Goal: Information Seeking & Learning: Learn about a topic

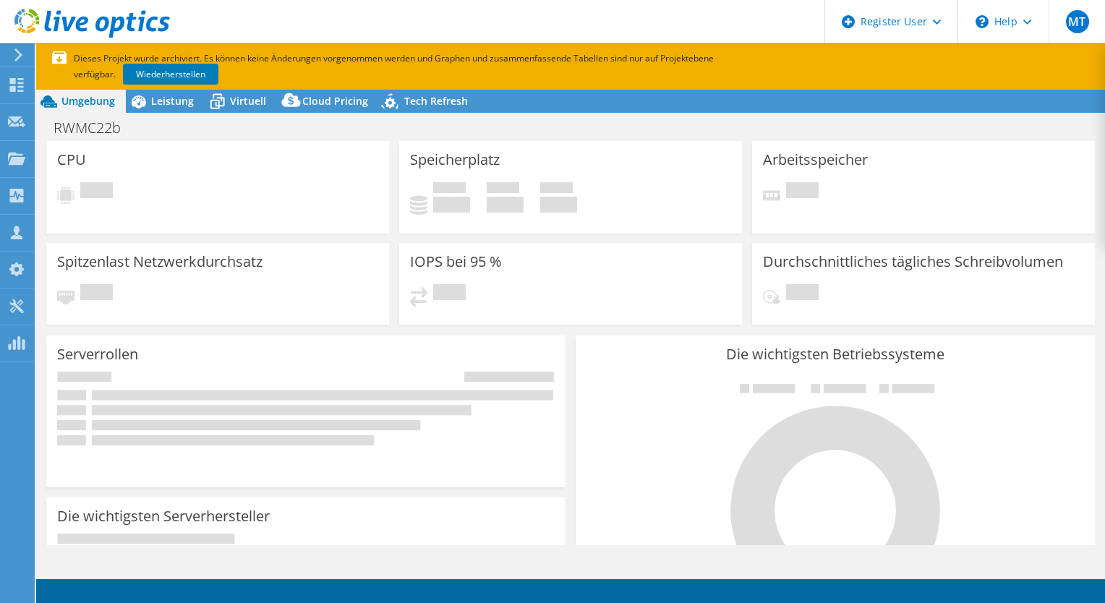
select select "USD"
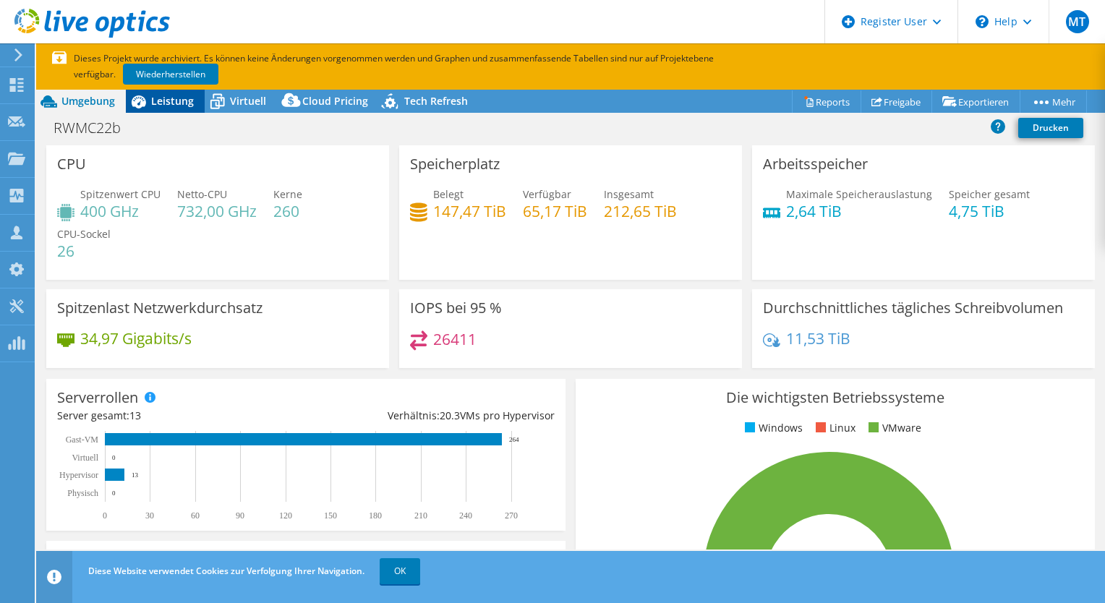
click at [188, 98] on span "Leistung" at bounding box center [172, 101] width 43 height 14
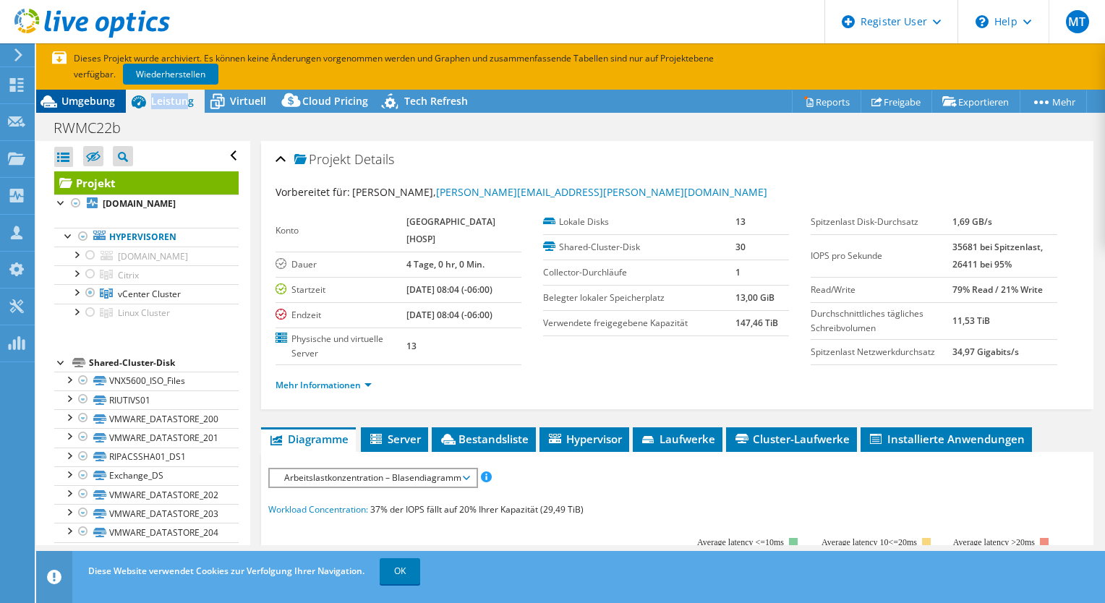
drag, startPoint x: 188, startPoint y: 98, endPoint x: 111, endPoint y: 93, distance: 77.5
click at [111, 93] on div "Umgebung Leistung Virtuell Upgrades Cloud Pricing Tech Refresh" at bounding box center [257, 101] width 442 height 23
click at [111, 93] on div "Umgebung" at bounding box center [81, 101] width 90 height 23
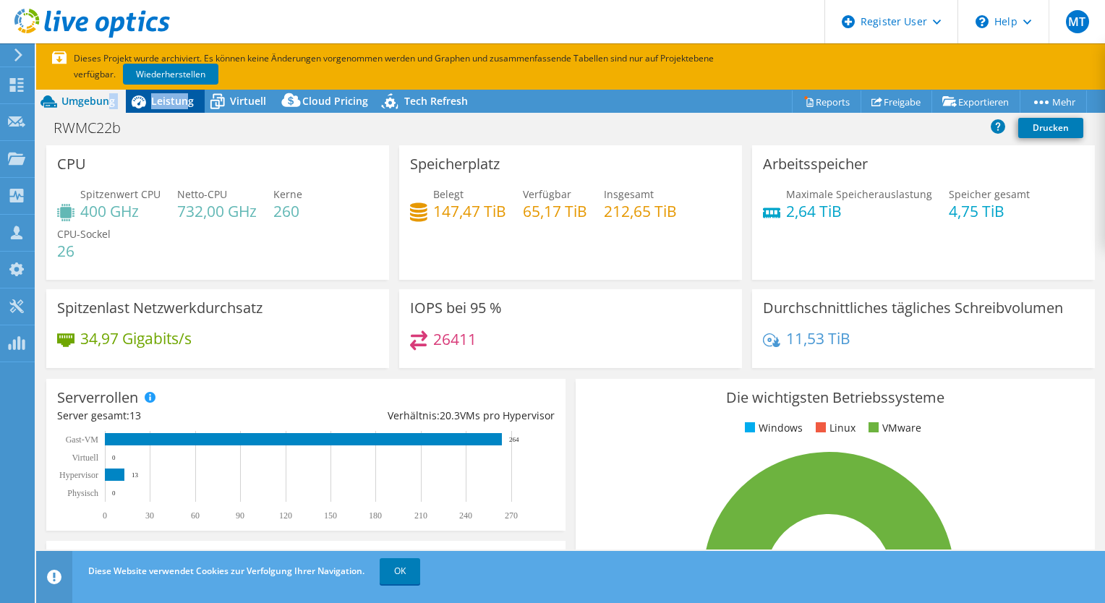
click at [163, 97] on span "Leistung" at bounding box center [172, 101] width 43 height 14
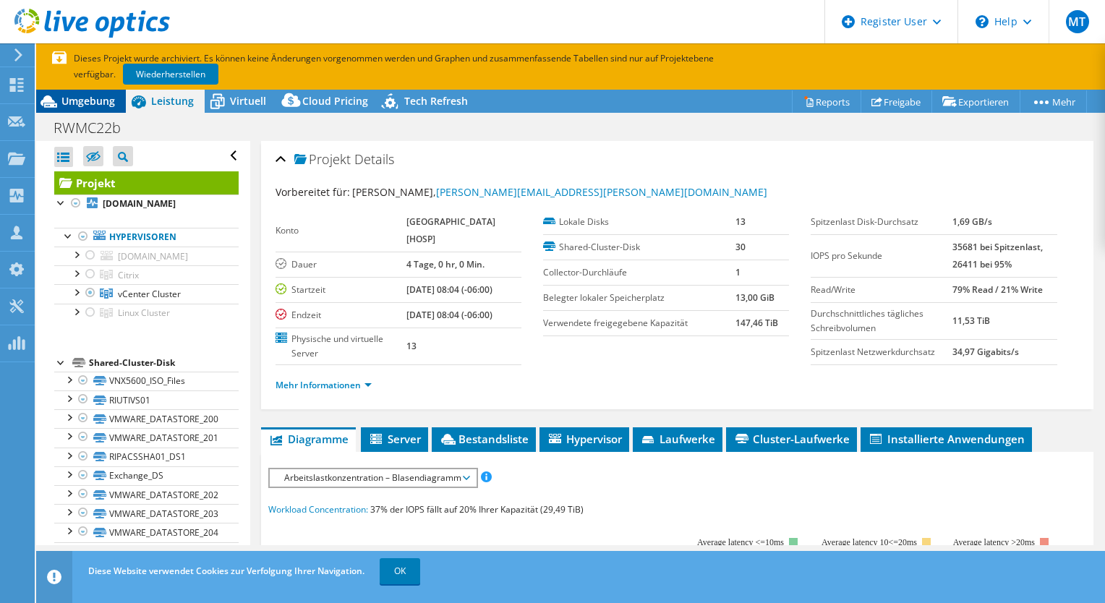
click at [114, 105] on span "Umgebung" at bounding box center [88, 101] width 54 height 14
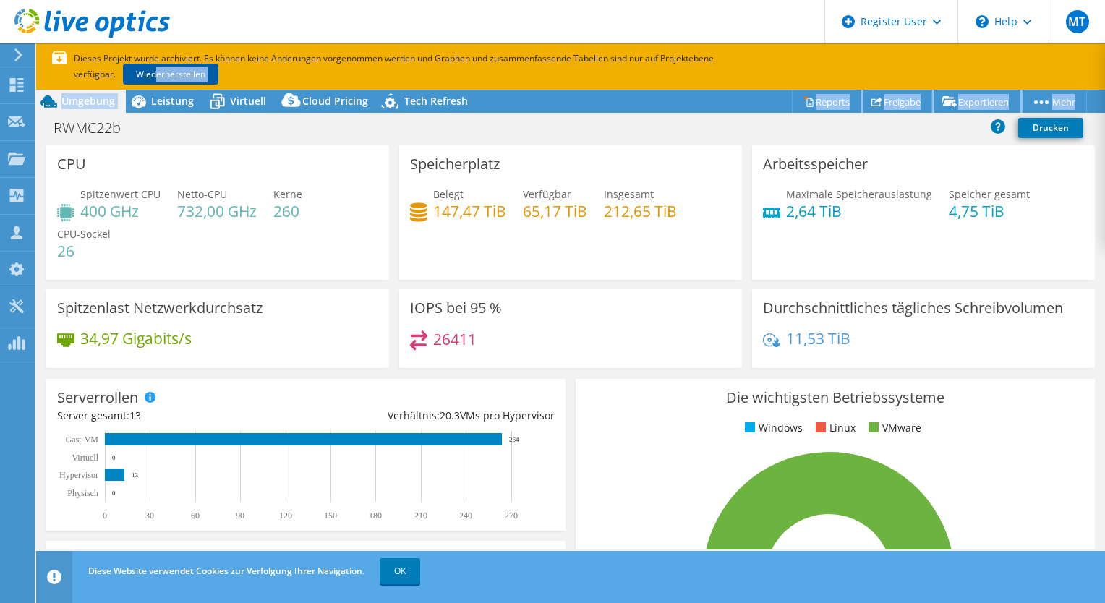
drag, startPoint x: 148, startPoint y: 90, endPoint x: 159, endPoint y: 84, distance: 12.3
click at [159, 84] on section "Dieses Projekt wurde archiviert. Es können keine Änderungen vorgenommen werden …" at bounding box center [570, 323] width 1069 height 560
drag, startPoint x: 159, startPoint y: 84, endPoint x: 93, endPoint y: 77, distance: 66.2
click at [93, 77] on p "Dieses Projekt wurde archiviert. Es können keine Änderungen vorgenommen werden …" at bounding box center [406, 67] width 709 height 32
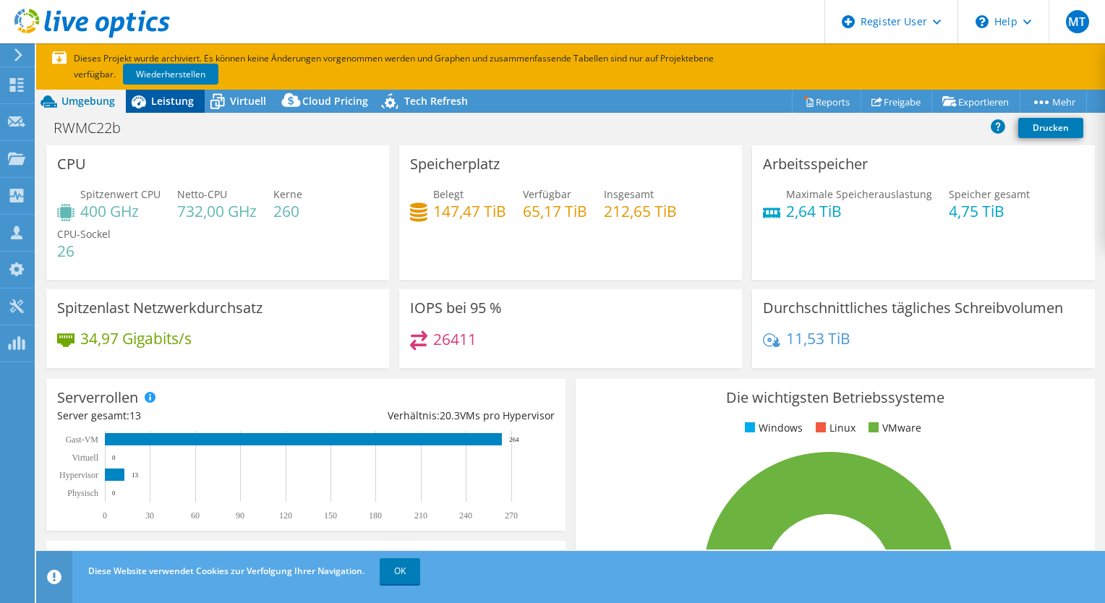
click at [168, 106] on span "Leistung" at bounding box center [172, 101] width 43 height 14
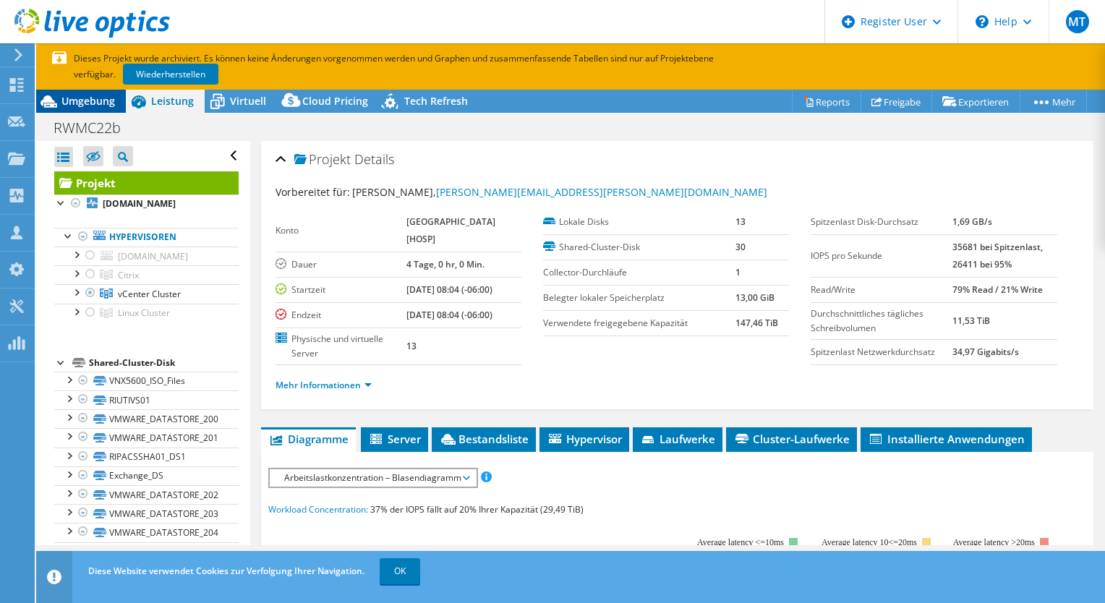
click at [115, 104] on div "Umgebung" at bounding box center [81, 101] width 90 height 23
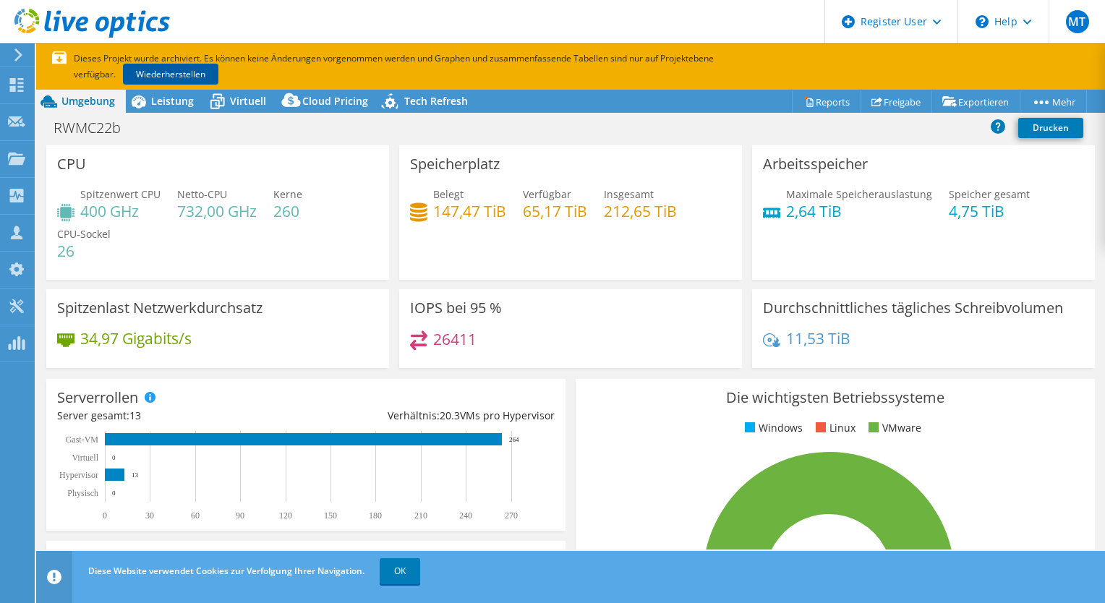
click at [172, 74] on link "Wiederherstellen" at bounding box center [170, 74] width 95 height 21
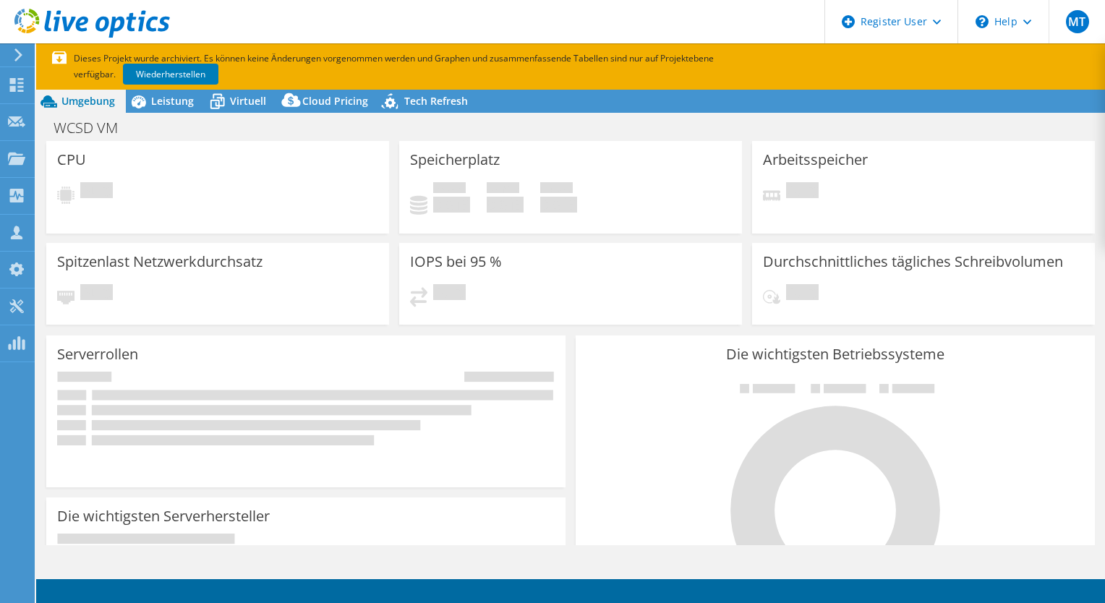
select select "USD"
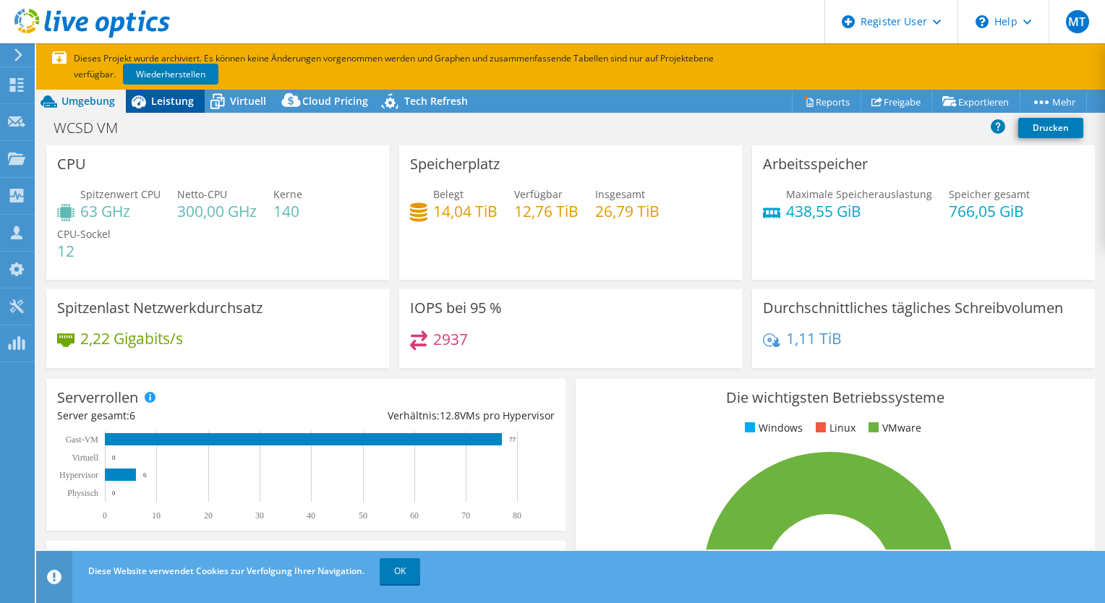
click at [189, 103] on span "Leistung" at bounding box center [172, 101] width 43 height 14
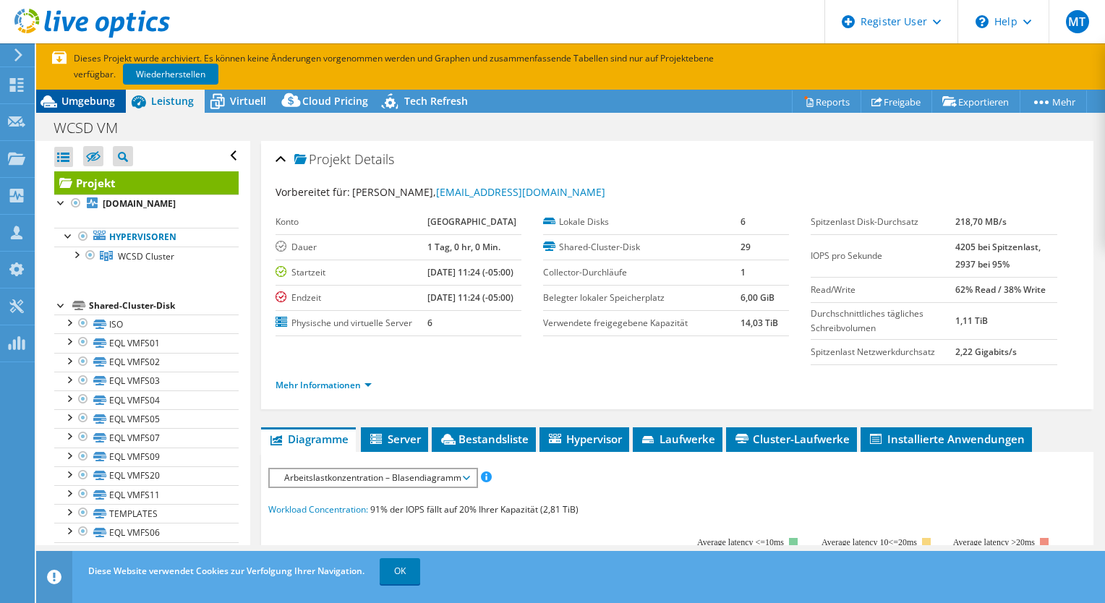
click at [106, 104] on span "Umgebung" at bounding box center [88, 101] width 54 height 14
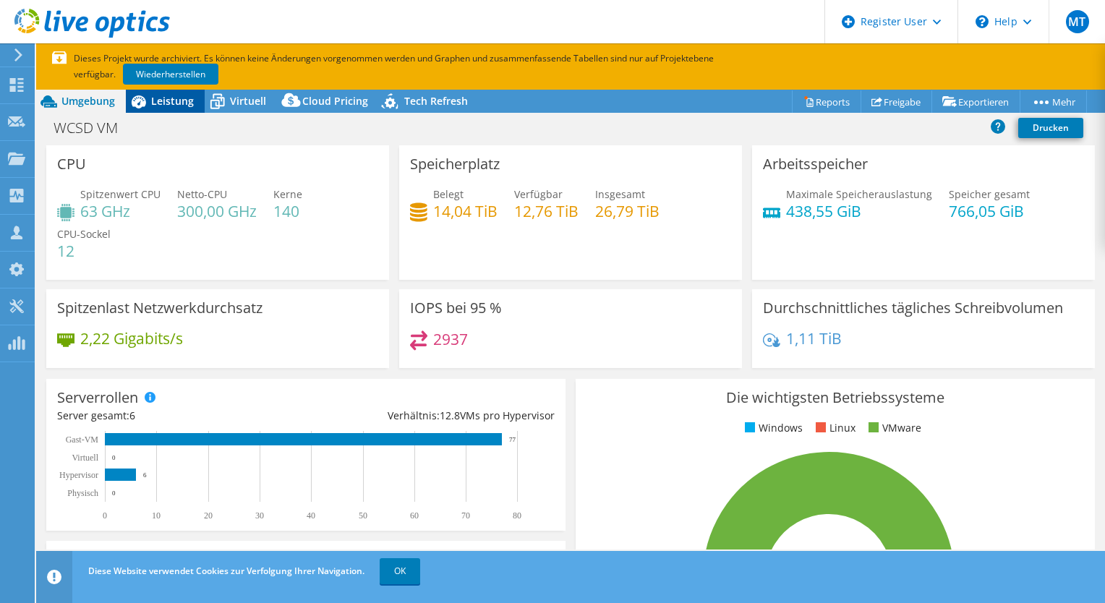
click at [164, 108] on div "Leistung" at bounding box center [165, 101] width 79 height 23
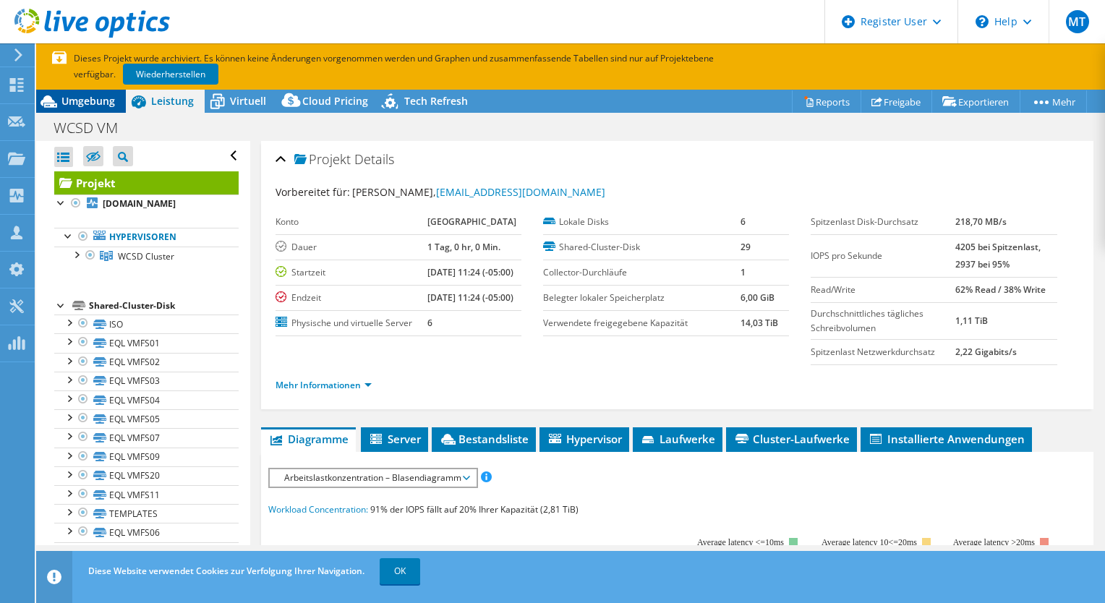
click at [90, 95] on span "Umgebung" at bounding box center [88, 101] width 54 height 14
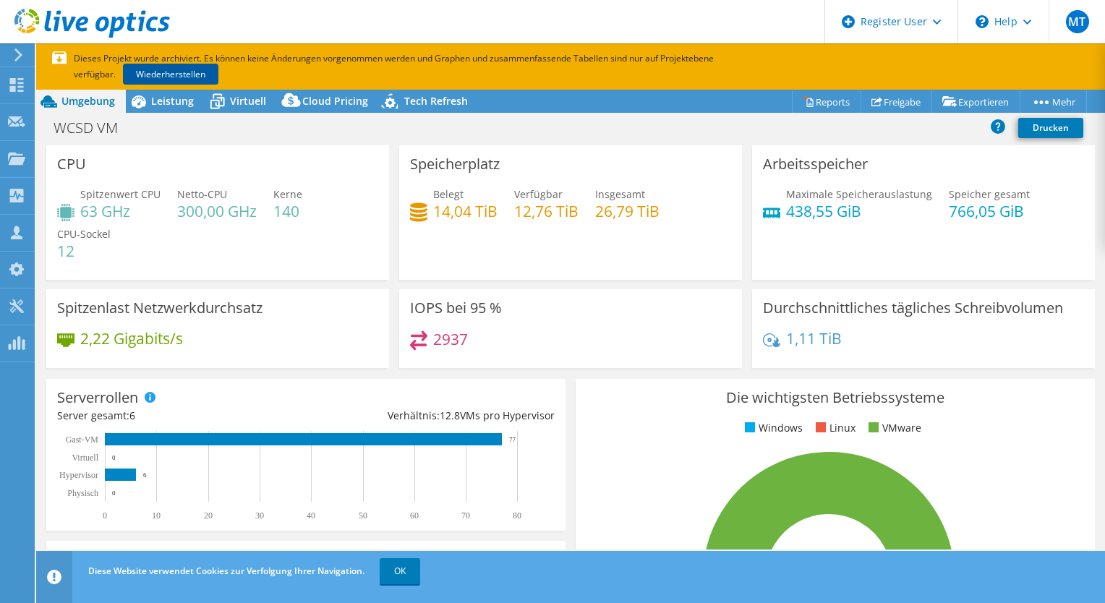
click at [171, 74] on link "Wiederherstellen" at bounding box center [170, 74] width 95 height 21
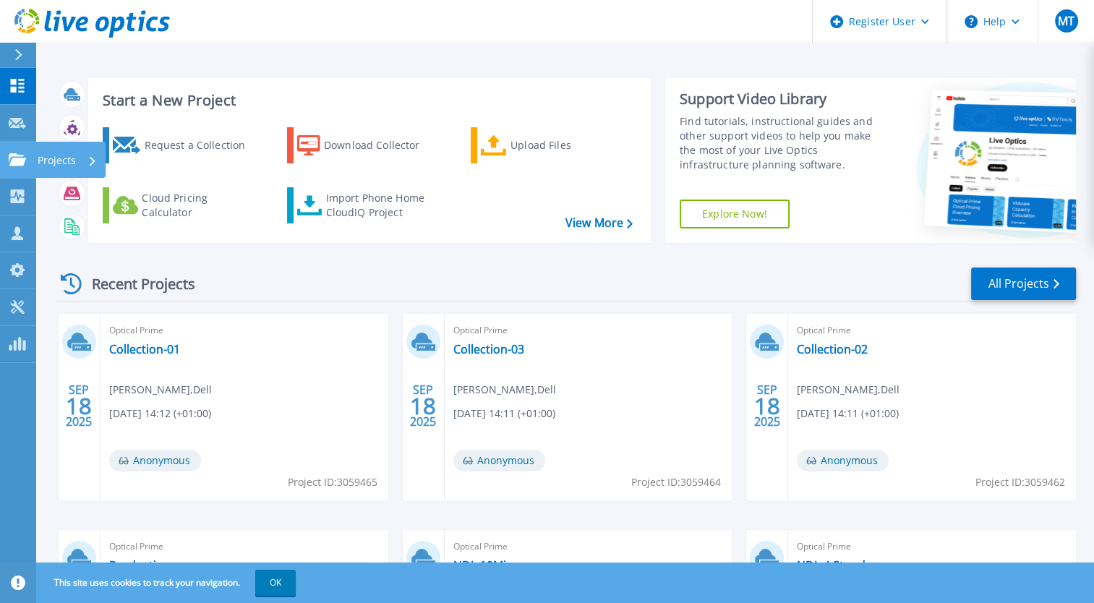
click at [18, 163] on icon at bounding box center [17, 159] width 17 height 12
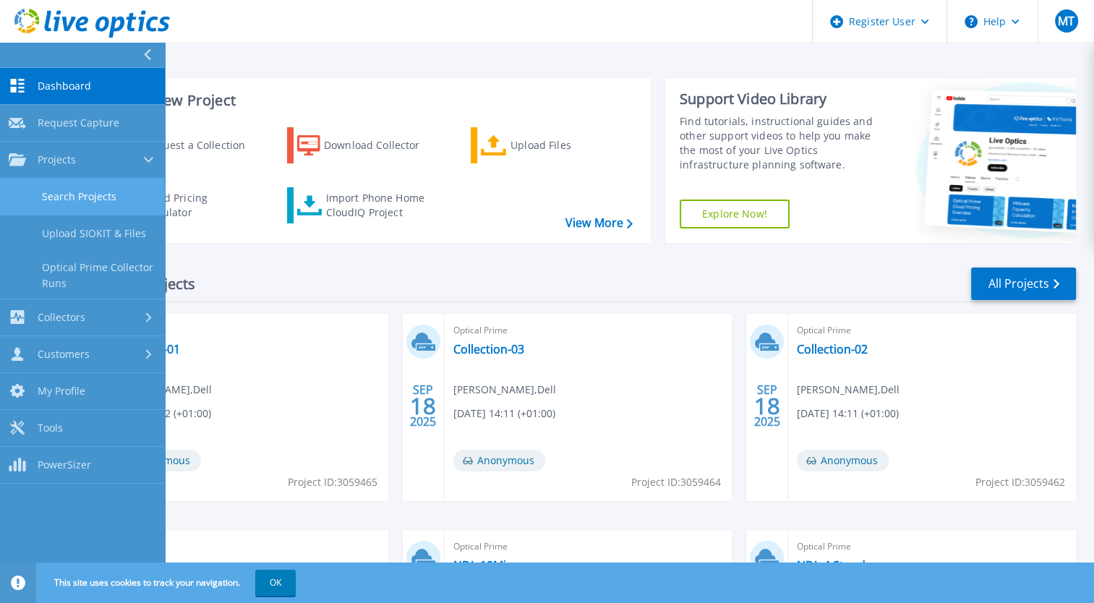
click at [87, 198] on link "Search Projects" at bounding box center [82, 197] width 165 height 37
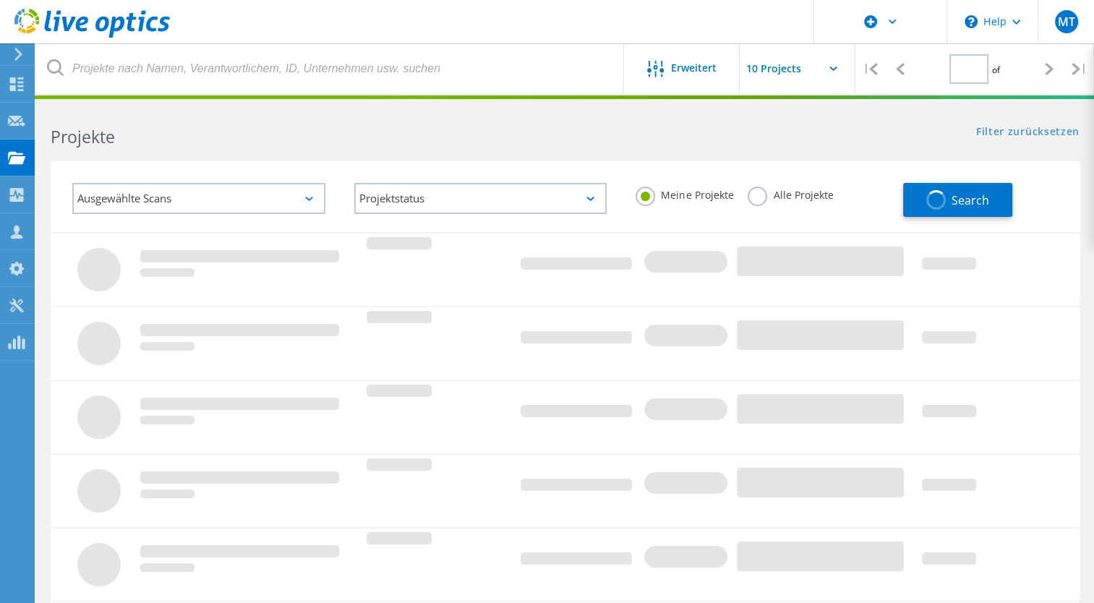
type input "1"
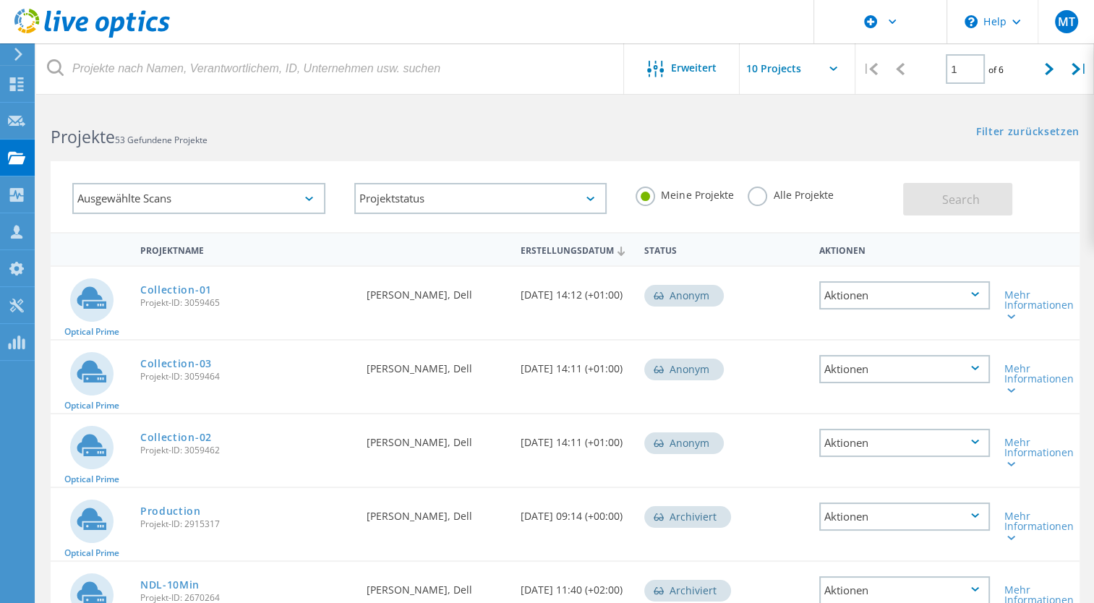
click at [755, 193] on label "Alle Projekte" at bounding box center [790, 194] width 85 height 14
click at [0, 0] on input "Alle Projekte" at bounding box center [0, 0] width 0 height 0
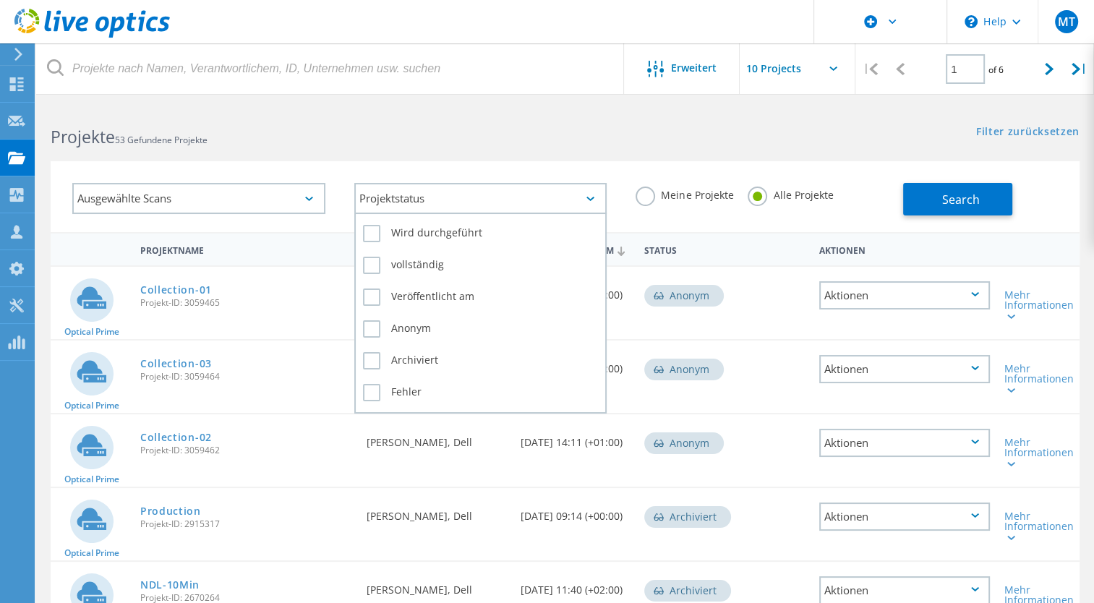
click at [465, 194] on div "Projektstatus" at bounding box center [480, 198] width 253 height 31
click at [416, 268] on label "vollständig" at bounding box center [481, 265] width 236 height 17
click at [0, 0] on input "vollständig" at bounding box center [0, 0] width 0 height 0
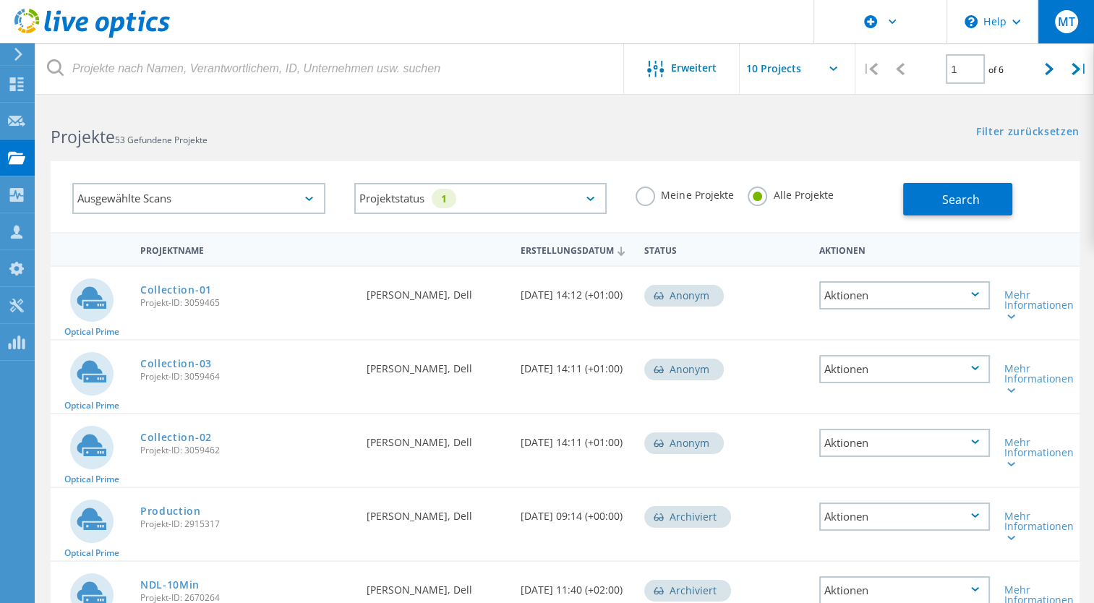
click at [1054, 31] on div "MT" at bounding box center [1066, 21] width 56 height 43
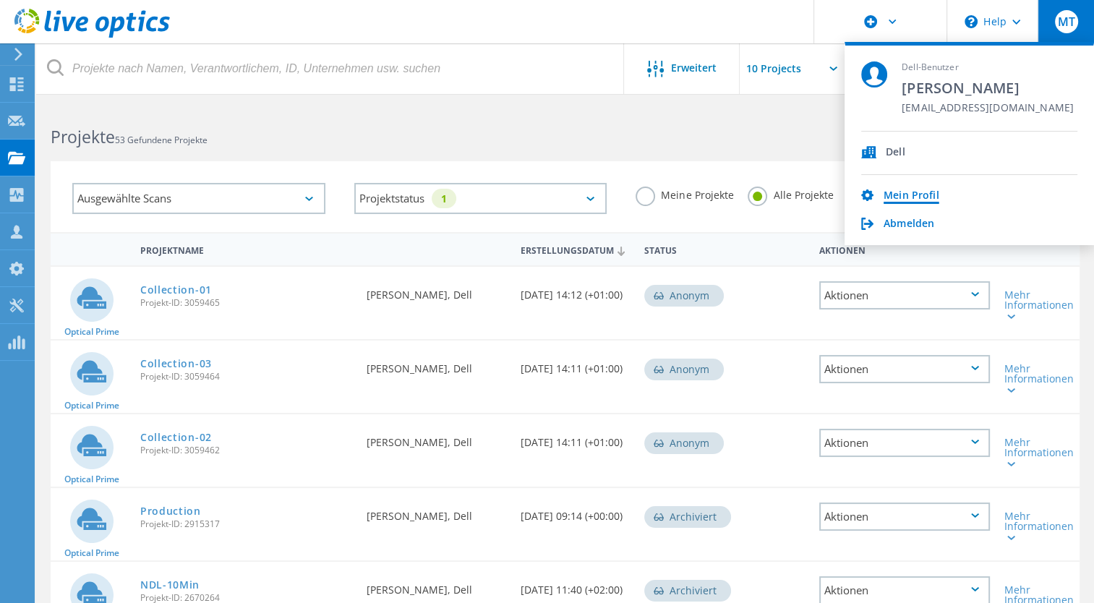
click at [905, 196] on link "Mein Profil" at bounding box center [912, 196] width 56 height 14
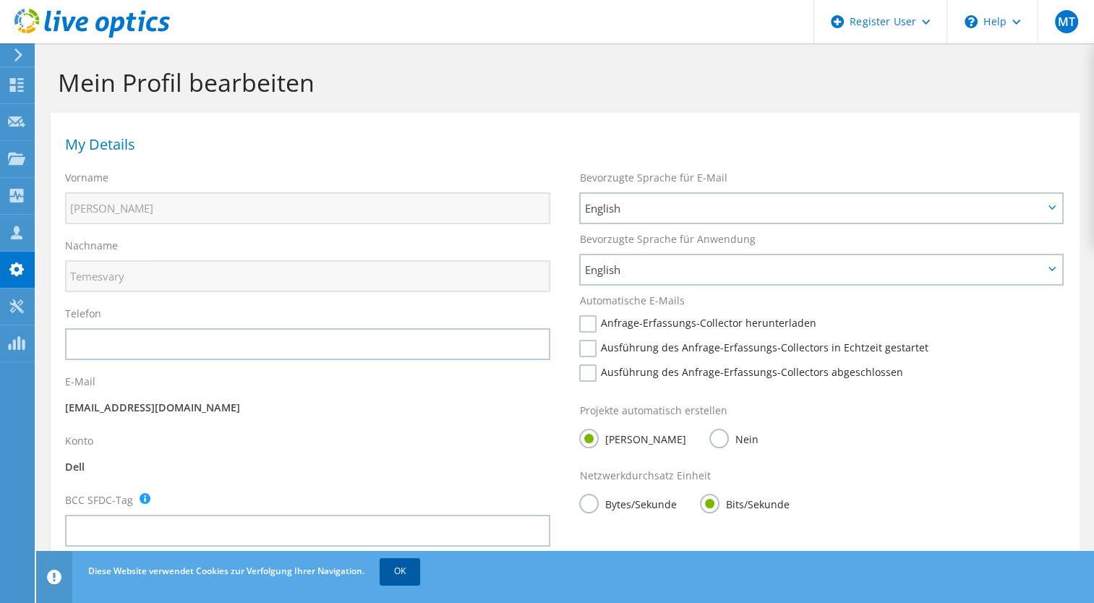
click at [401, 567] on link "OK" at bounding box center [400, 571] width 40 height 26
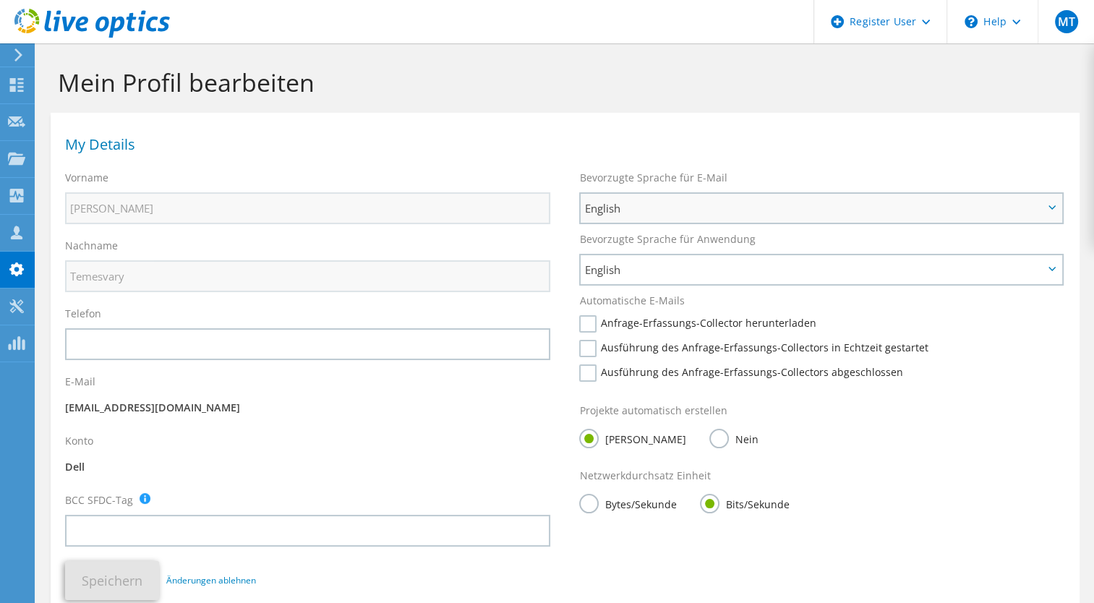
click at [646, 210] on span "English" at bounding box center [813, 208] width 459 height 17
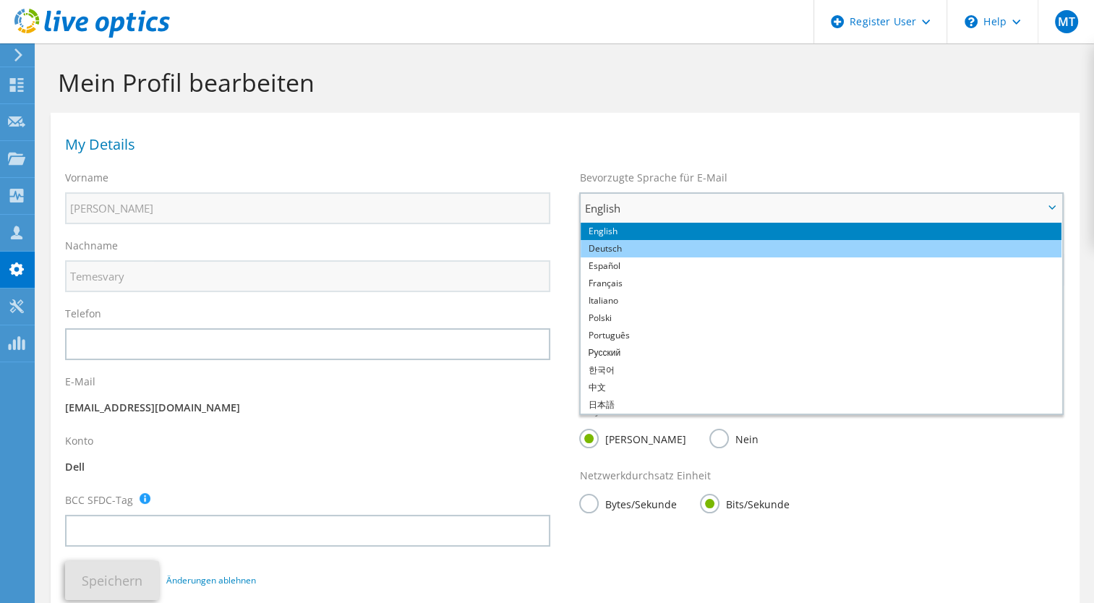
click at [632, 252] on li "Deutsch" at bounding box center [821, 248] width 481 height 17
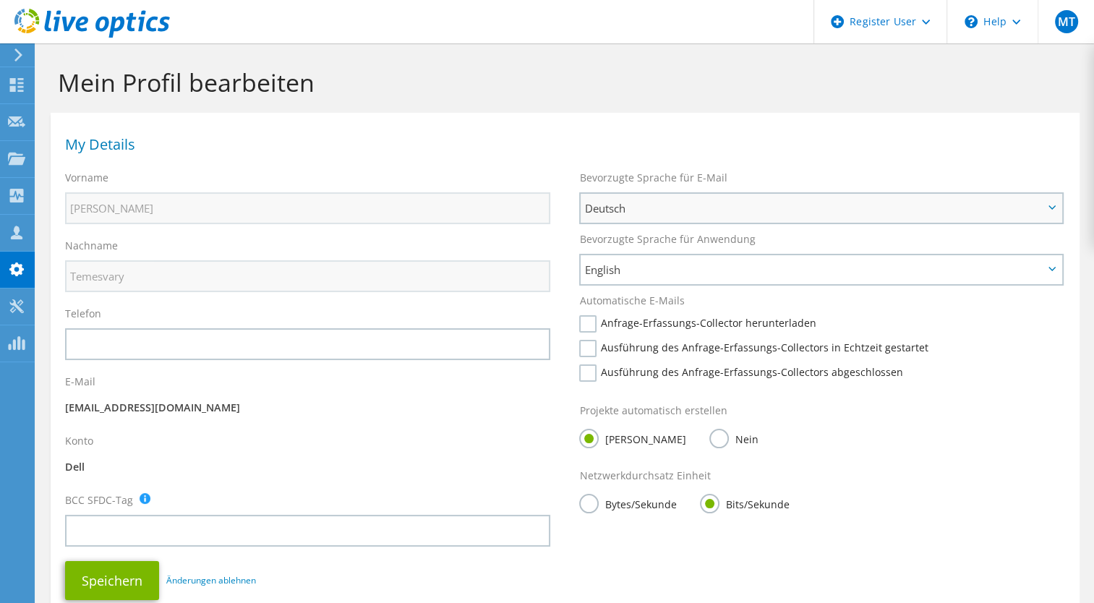
click at [612, 212] on span "Deutsch" at bounding box center [813, 208] width 459 height 17
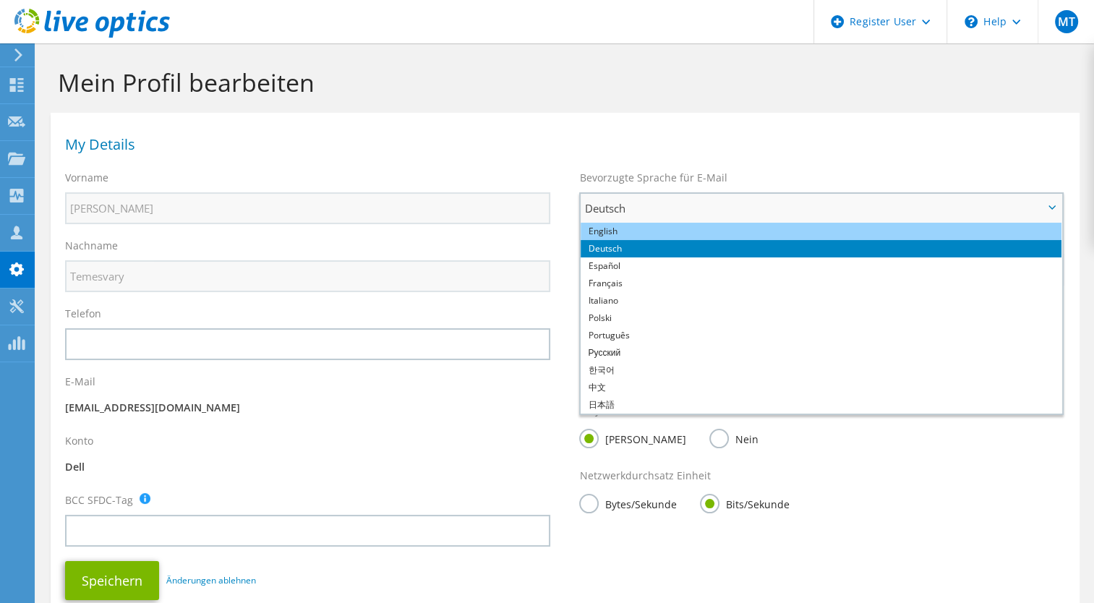
click at [614, 232] on li "English" at bounding box center [821, 231] width 481 height 17
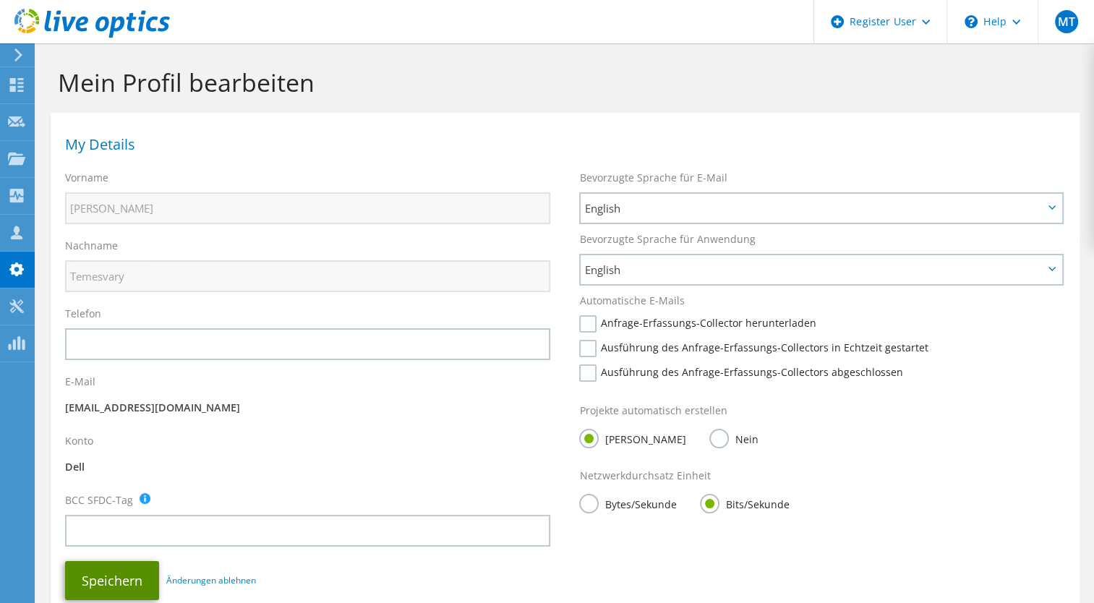
click at [111, 578] on button "Speichern" at bounding box center [112, 580] width 94 height 39
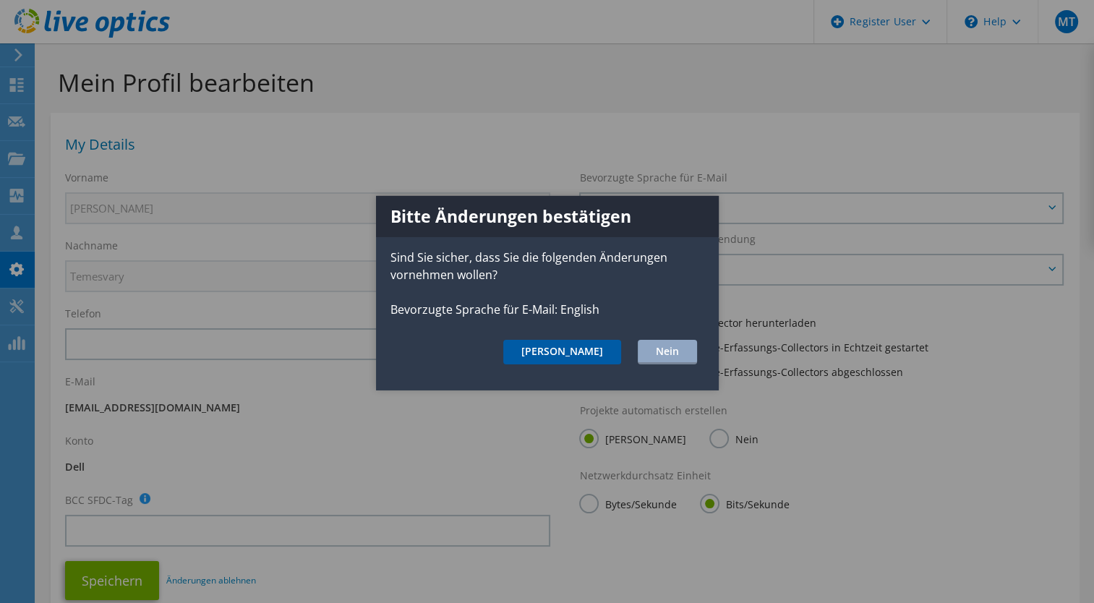
click at [602, 361] on button "[PERSON_NAME]" at bounding box center [562, 352] width 118 height 25
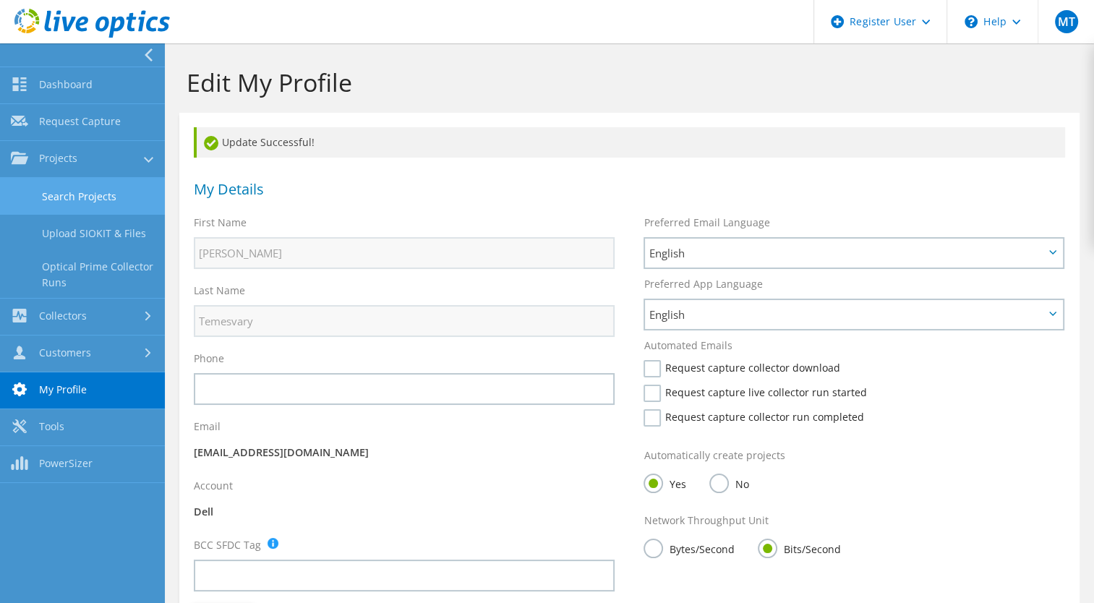
click at [81, 196] on link "Search Projects" at bounding box center [82, 196] width 165 height 37
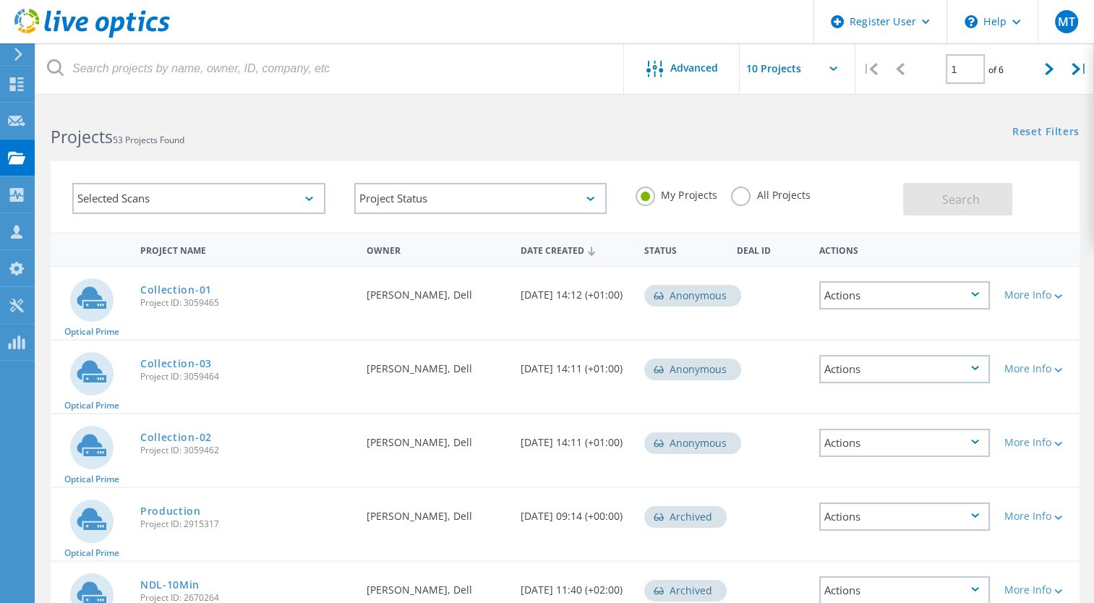
click at [738, 194] on label "All Projects" at bounding box center [770, 194] width 79 height 14
click at [0, 0] on input "All Projects" at bounding box center [0, 0] width 0 height 0
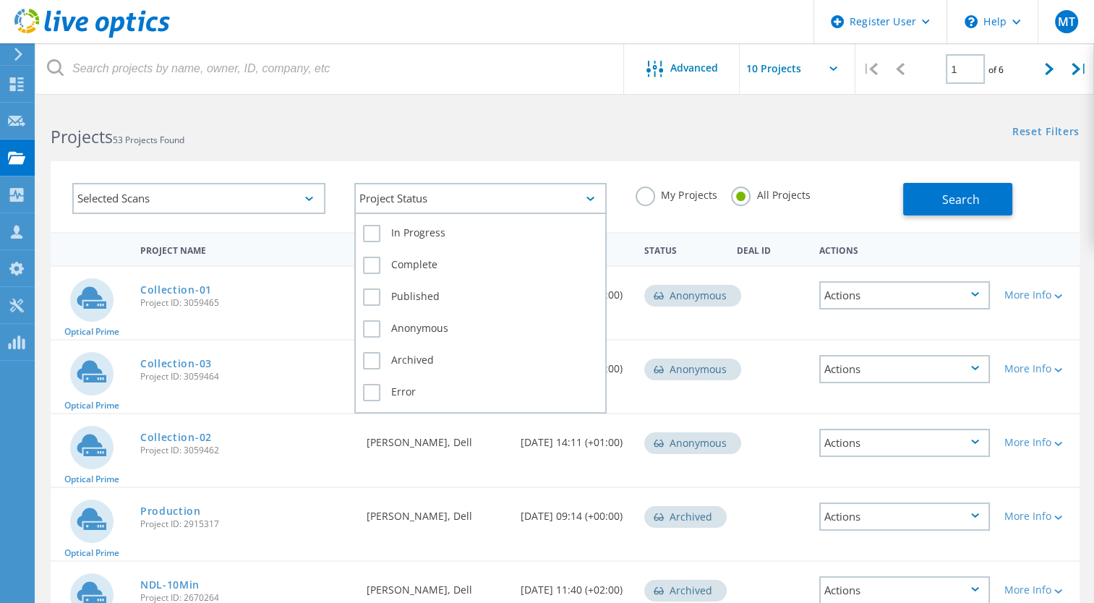
click at [596, 198] on div "Project Status" at bounding box center [480, 198] width 253 height 31
click at [389, 262] on label "Complete" at bounding box center [481, 265] width 236 height 17
click at [0, 0] on input "Complete" at bounding box center [0, 0] width 0 height 0
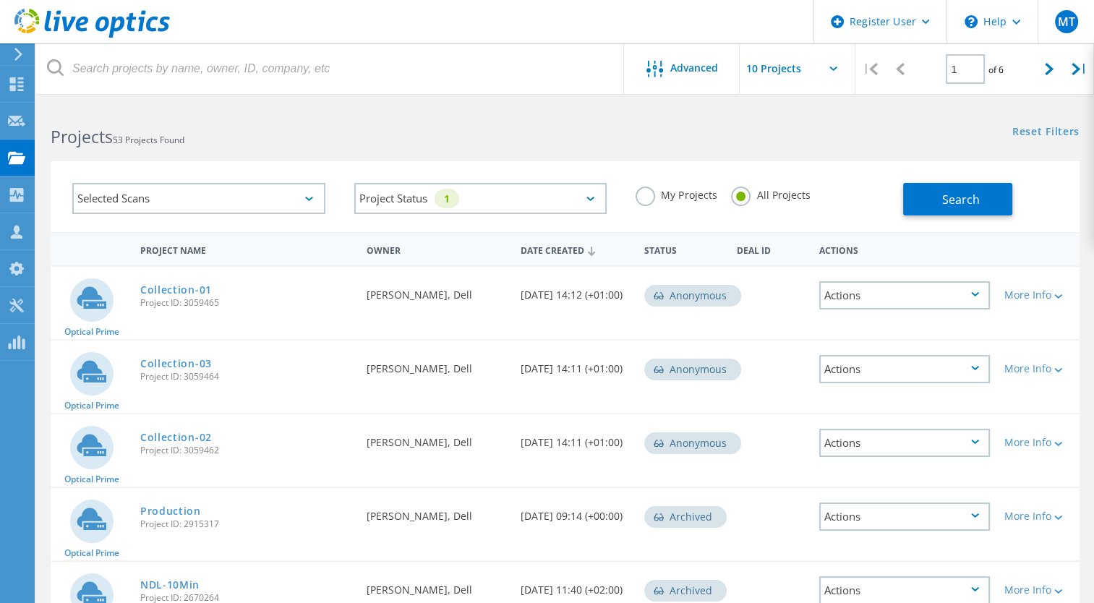
click at [315, 201] on div "Selected Scans" at bounding box center [198, 198] width 253 height 31
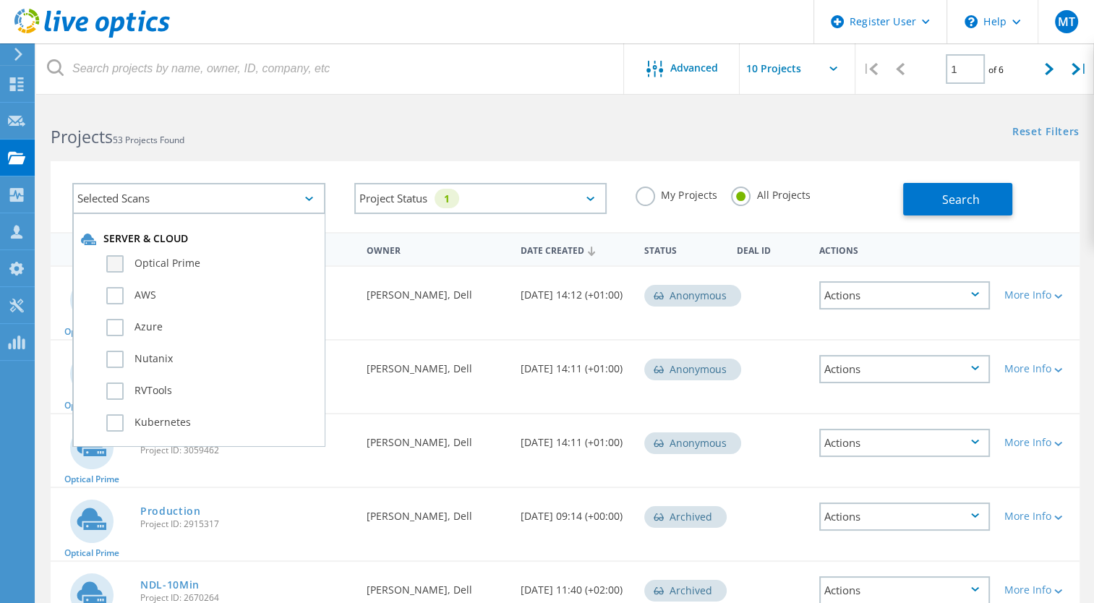
click at [121, 262] on label "Optical Prime" at bounding box center [211, 263] width 210 height 17
click at [0, 0] on input "Optical Prime" at bounding box center [0, 0] width 0 height 0
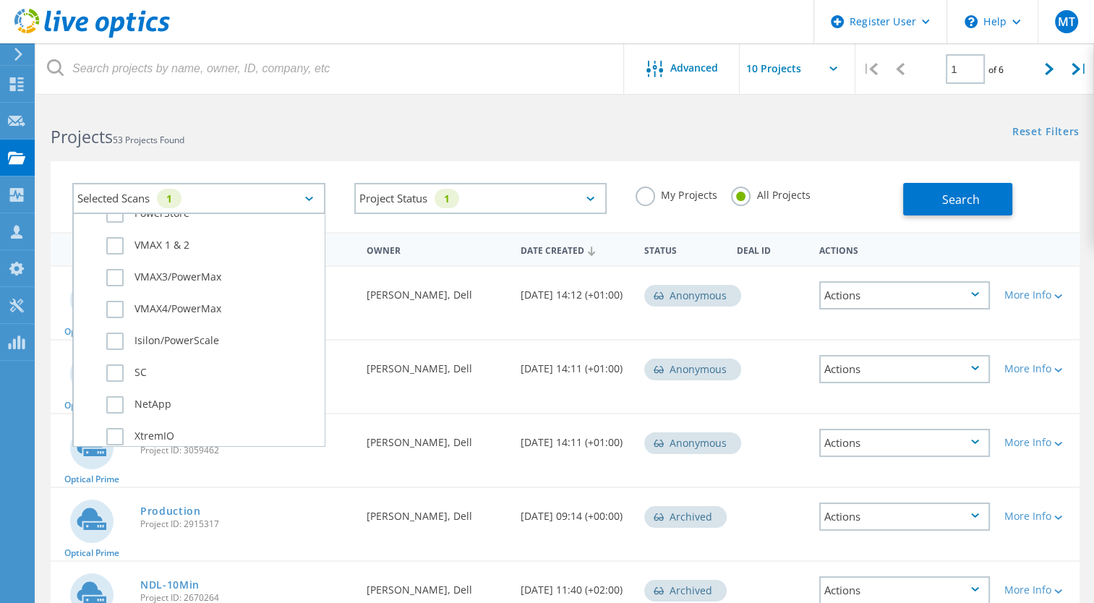
scroll to position [448, 0]
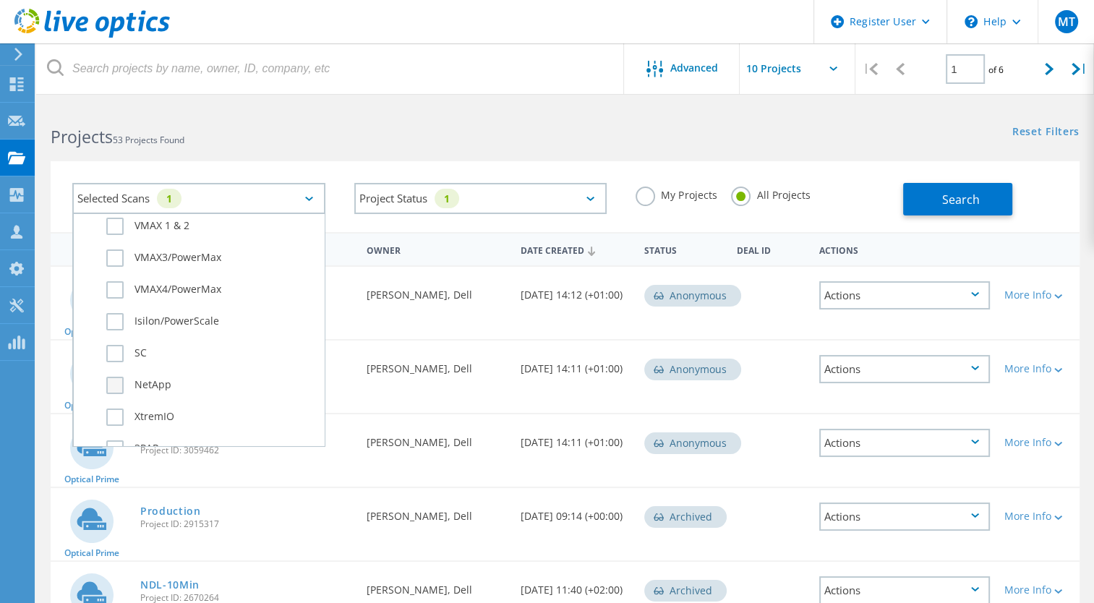
click at [118, 385] on label "NetApp" at bounding box center [211, 385] width 210 height 17
click at [0, 0] on input "NetApp" at bounding box center [0, 0] width 0 height 0
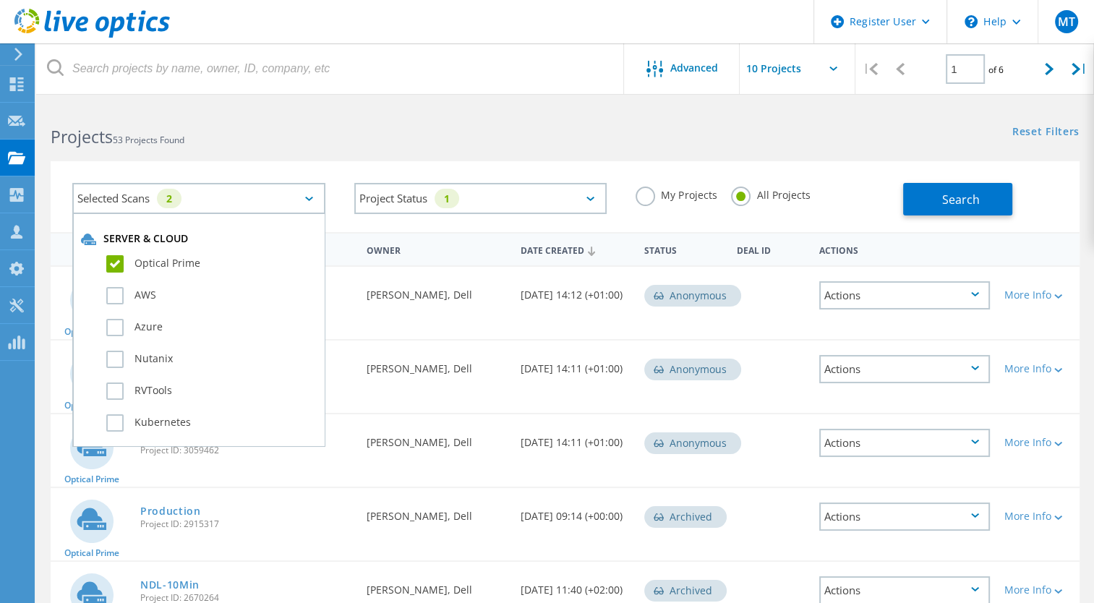
click at [119, 260] on label "Optical Prime" at bounding box center [211, 263] width 210 height 17
click at [0, 0] on input "Optical Prime" at bounding box center [0, 0] width 0 height 0
click at [957, 197] on span "Search" at bounding box center [961, 200] width 38 height 16
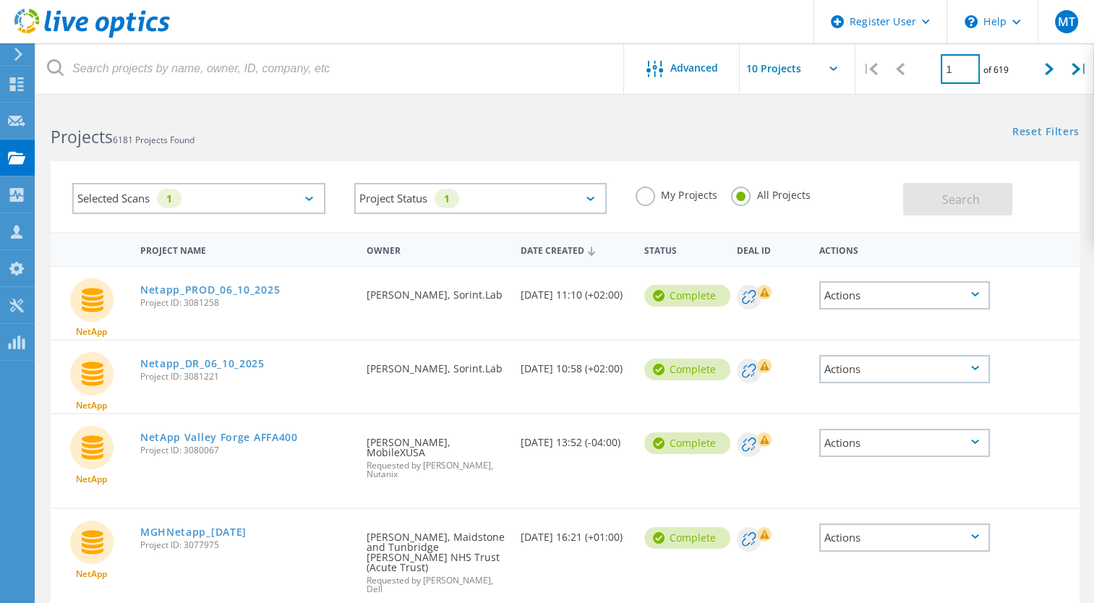
click at [960, 76] on input "1" at bounding box center [960, 69] width 39 height 30
type input "5"
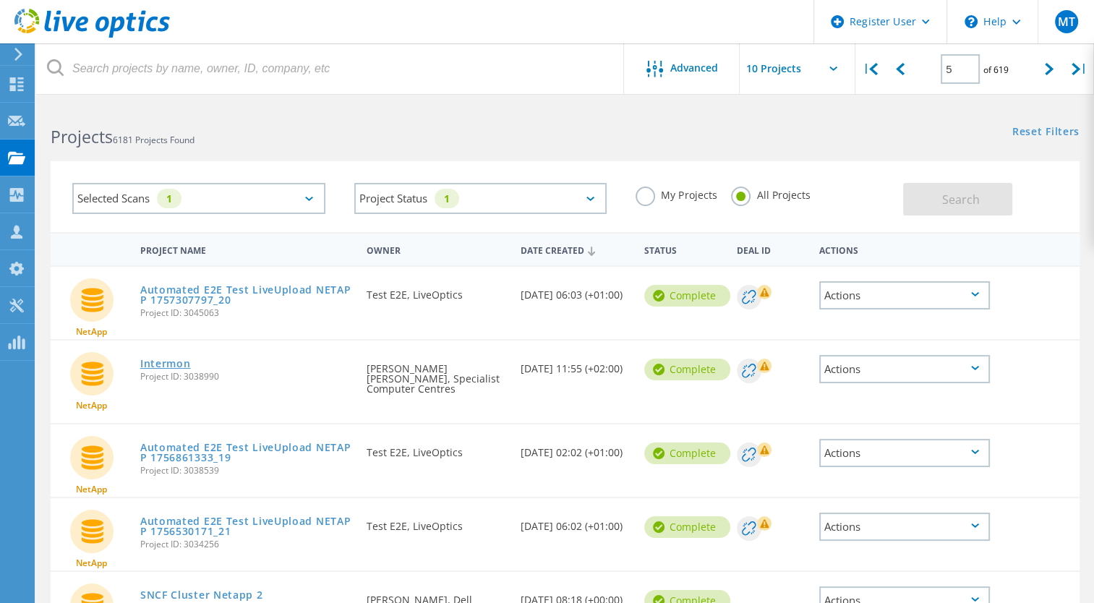
click at [184, 367] on link "Intermon" at bounding box center [165, 364] width 51 height 10
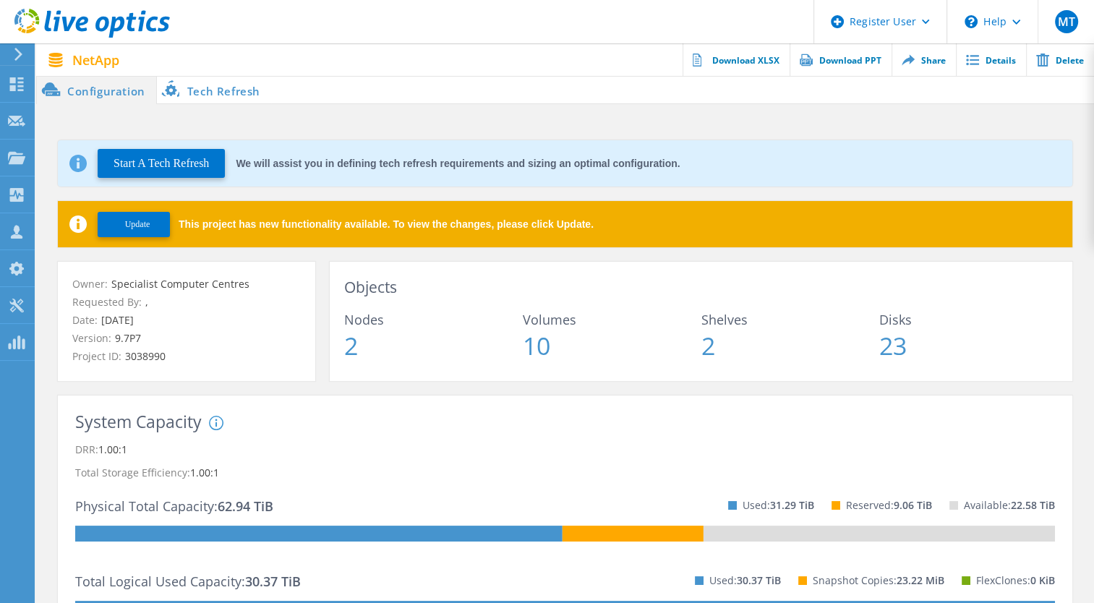
click at [166, 217] on button "Update" at bounding box center [134, 224] width 72 height 25
click at [178, 165] on button "Start A Tech Refresh" at bounding box center [161, 163] width 127 height 29
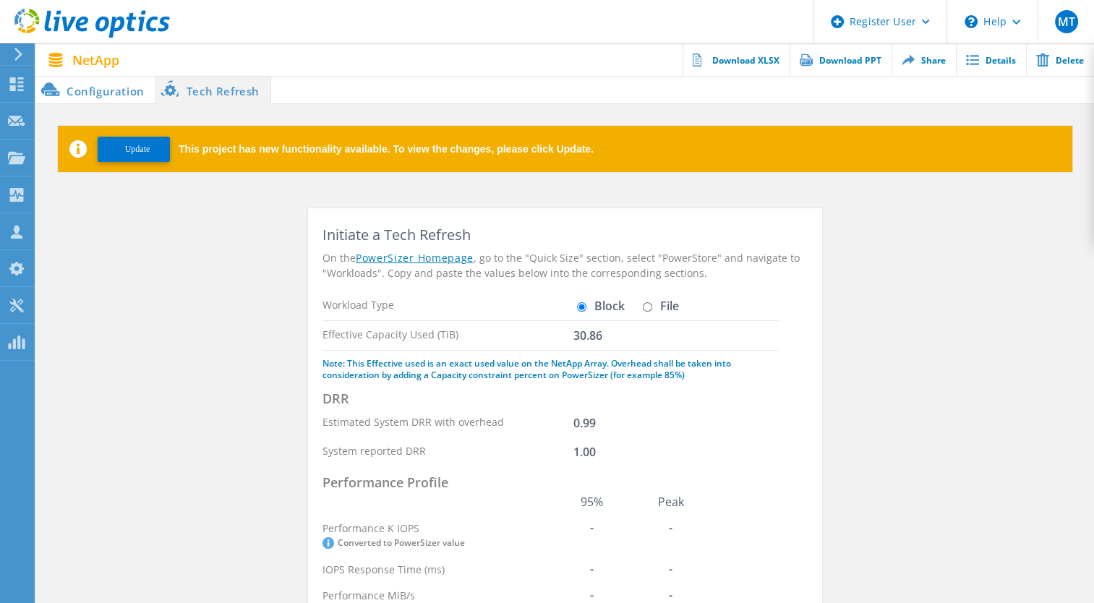
click at [646, 312] on div "Workload Type Block File" at bounding box center [550, 305] width 456 height 29
click at [649, 309] on input "File" at bounding box center [647, 306] width 9 height 9
radio input "true"
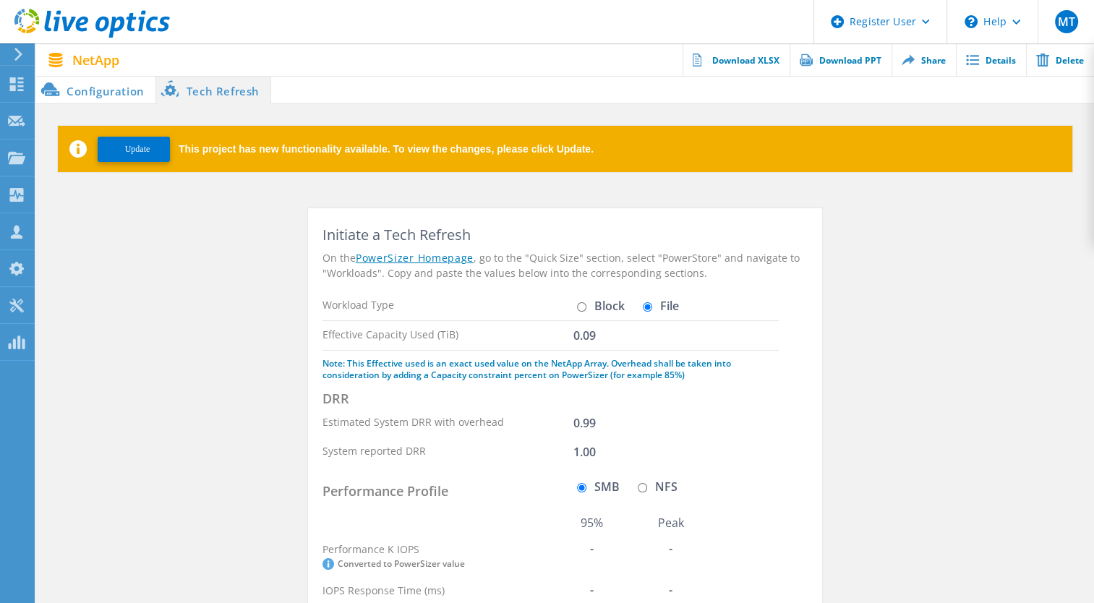
click at [579, 304] on input "Block" at bounding box center [581, 306] width 9 height 9
radio input "true"
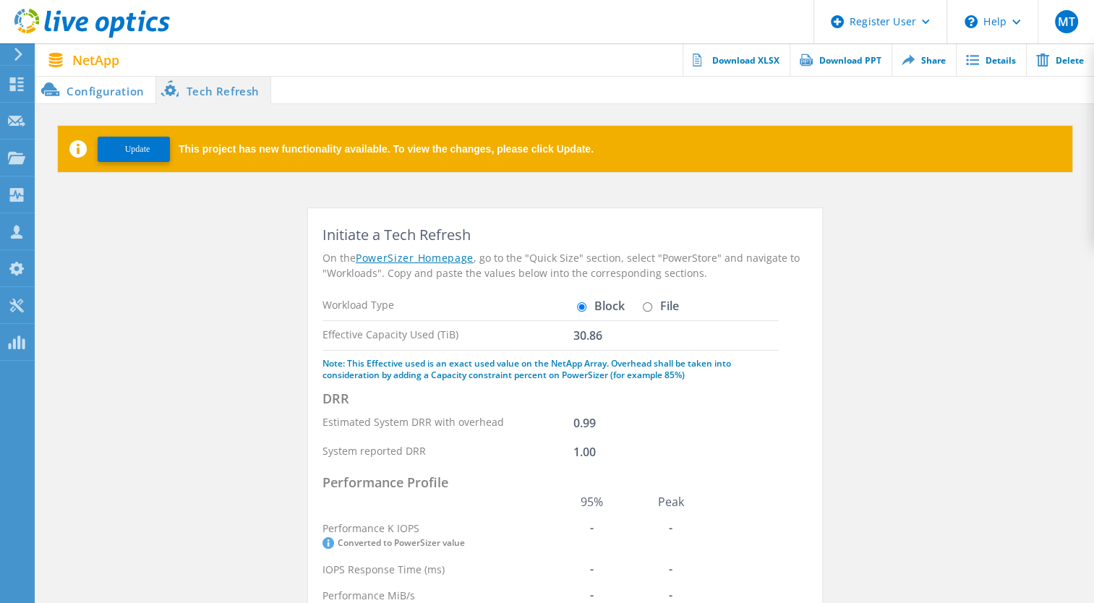
click at [648, 309] on input "File" at bounding box center [647, 306] width 9 height 9
radio input "true"
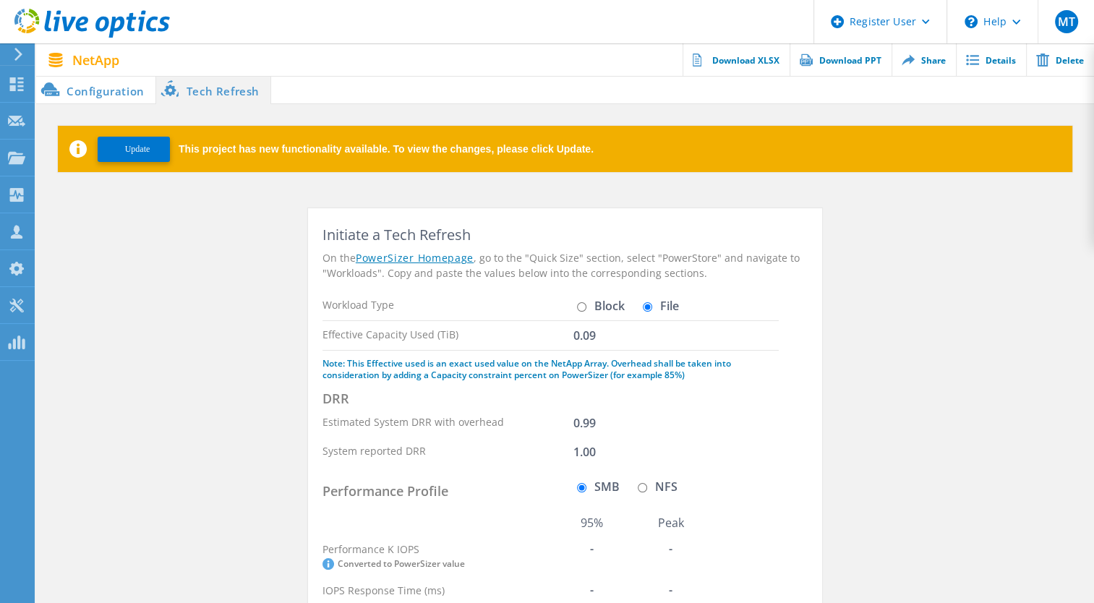
click at [580, 307] on input "Block" at bounding box center [581, 306] width 9 height 9
radio input "true"
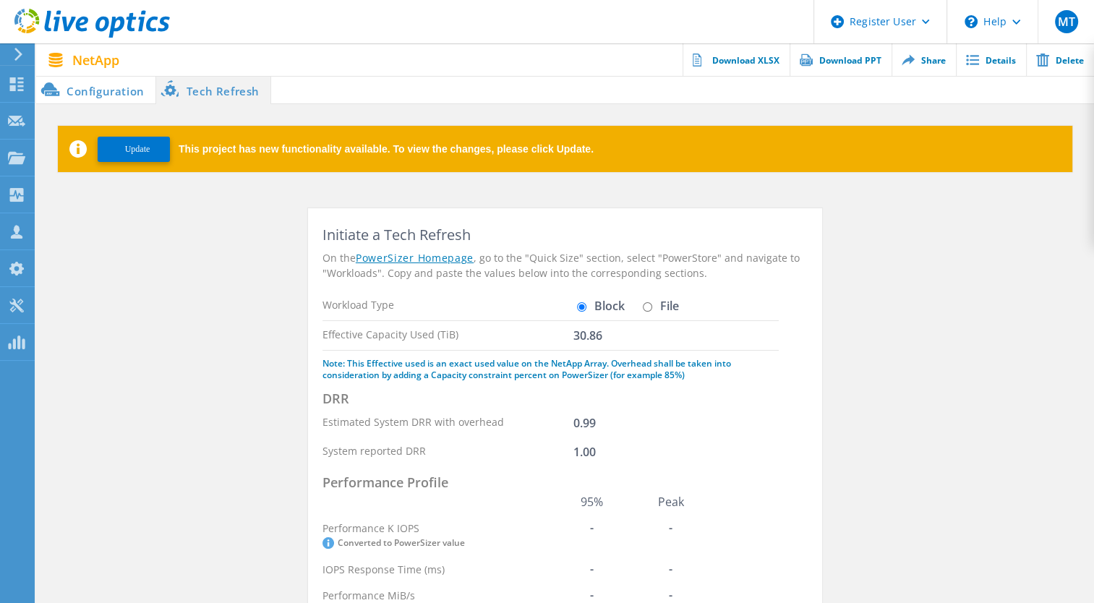
click at [646, 307] on input "File" at bounding box center [647, 306] width 9 height 9
radio input "true"
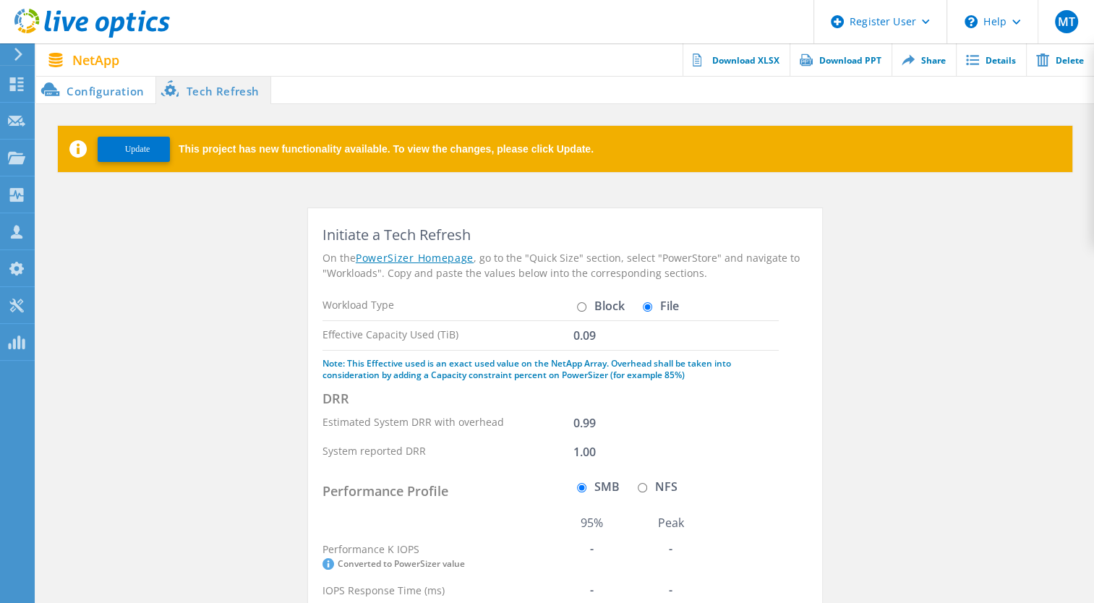
click at [586, 307] on input "Block" at bounding box center [581, 306] width 9 height 9
radio input "true"
radio input "false"
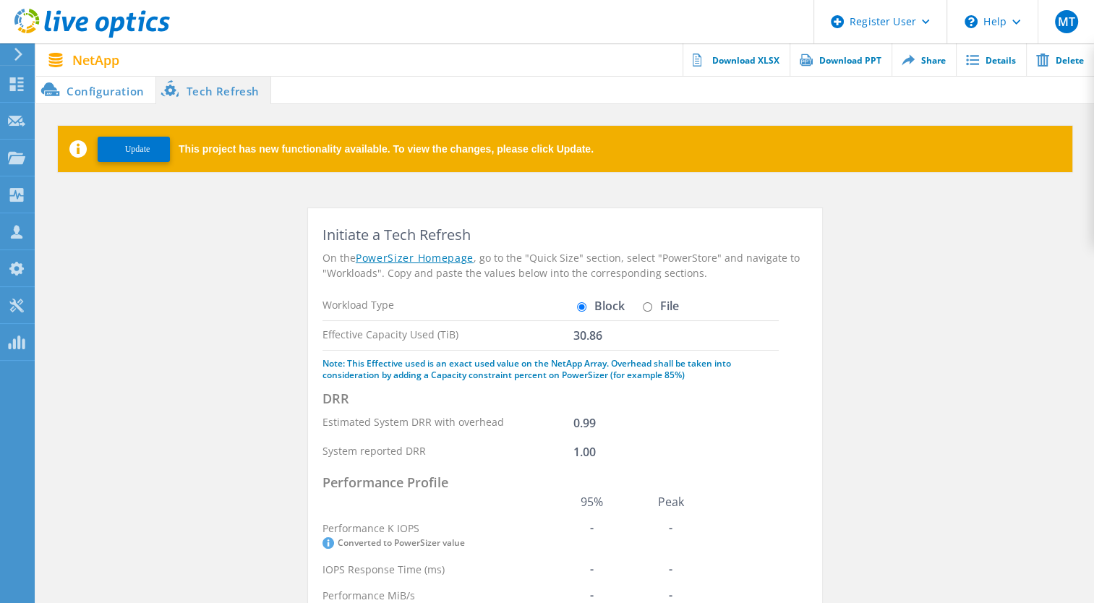
click at [107, 100] on li "Configuration" at bounding box center [95, 89] width 119 height 29
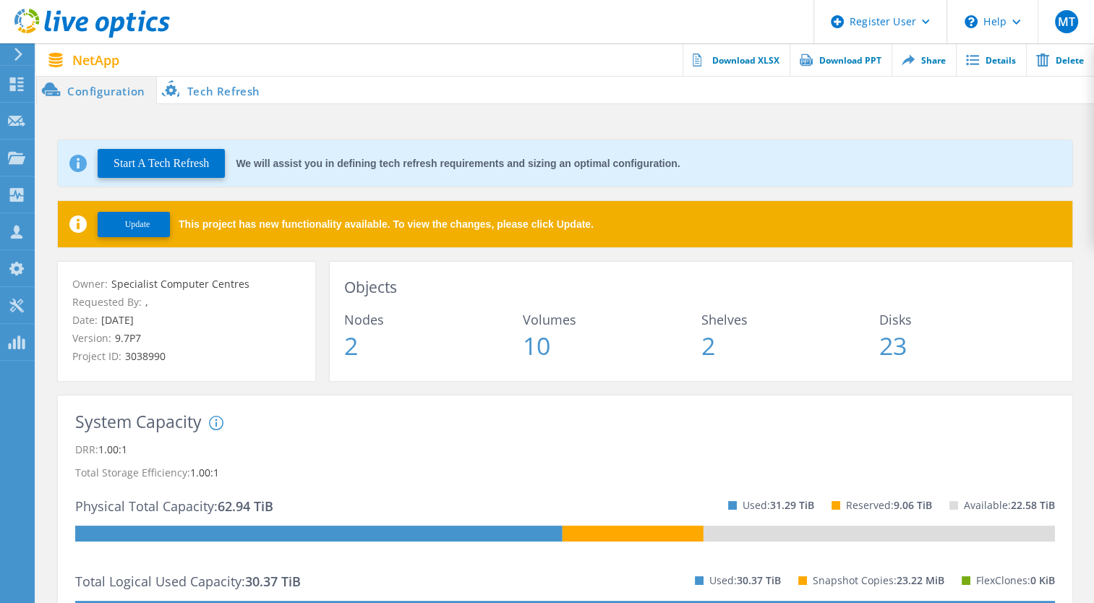
click at [142, 222] on span "Update" at bounding box center [137, 224] width 25 height 11
drag, startPoint x: 115, startPoint y: 281, endPoint x: 249, endPoint y: 283, distance: 133.8
click at [249, 283] on p "Owner: Specialist Computer Centres" at bounding box center [186, 284] width 228 height 16
copy span "Specialist Computer Centres"
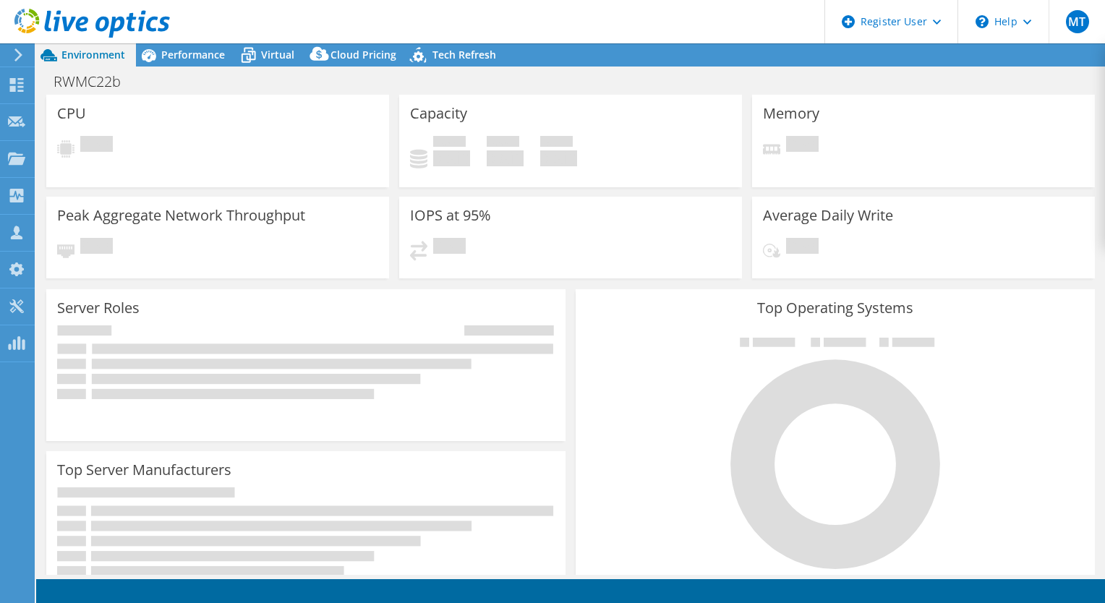
select select "USD"
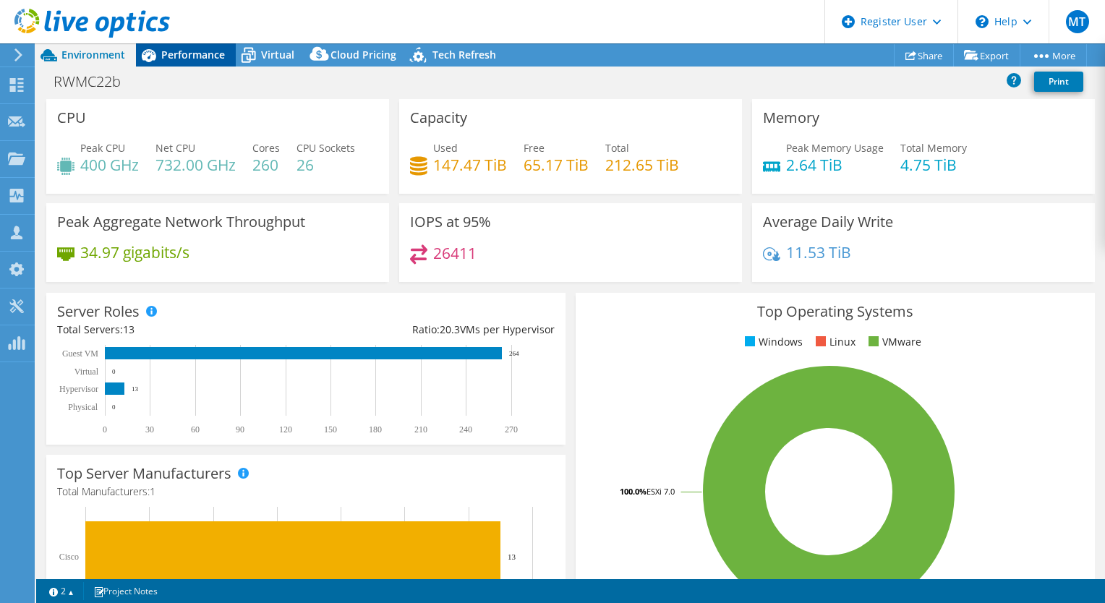
click at [165, 61] on div "Performance" at bounding box center [186, 54] width 100 height 23
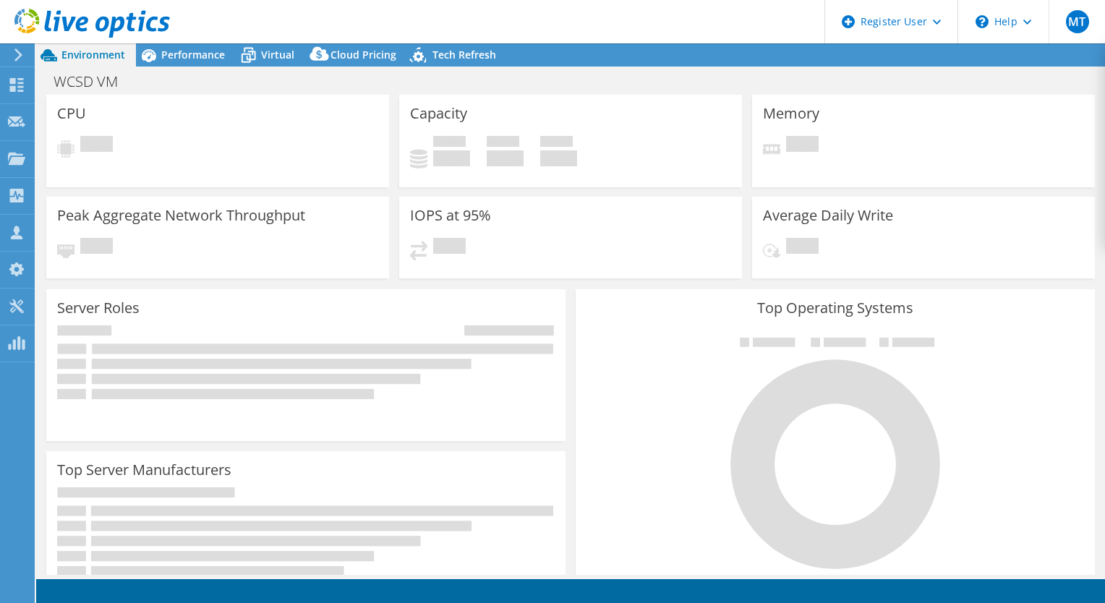
select select "USD"
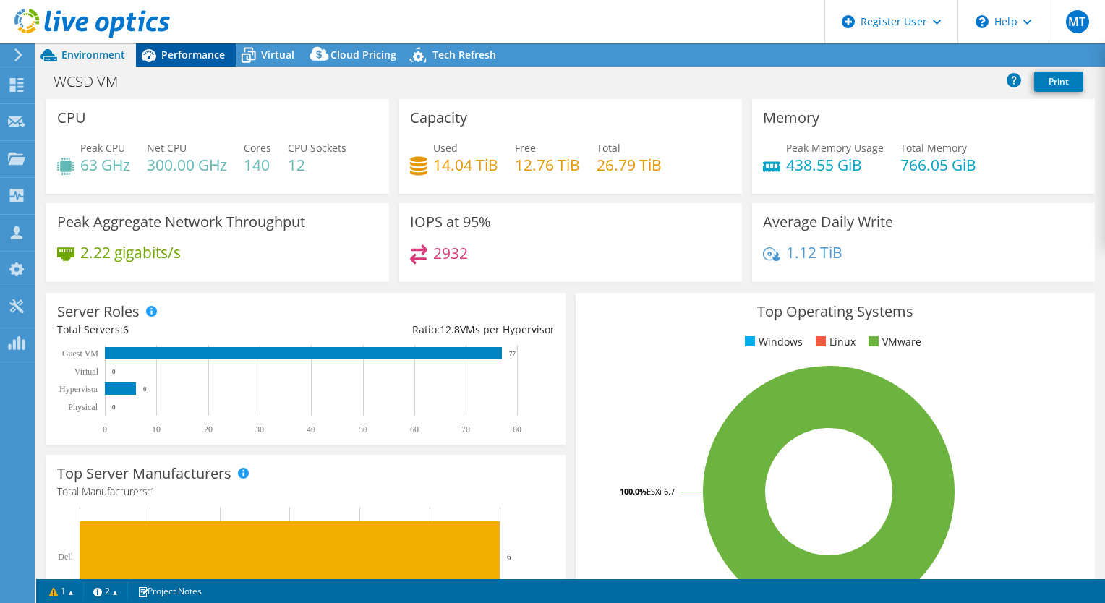
click at [156, 49] on icon at bounding box center [148, 55] width 25 height 25
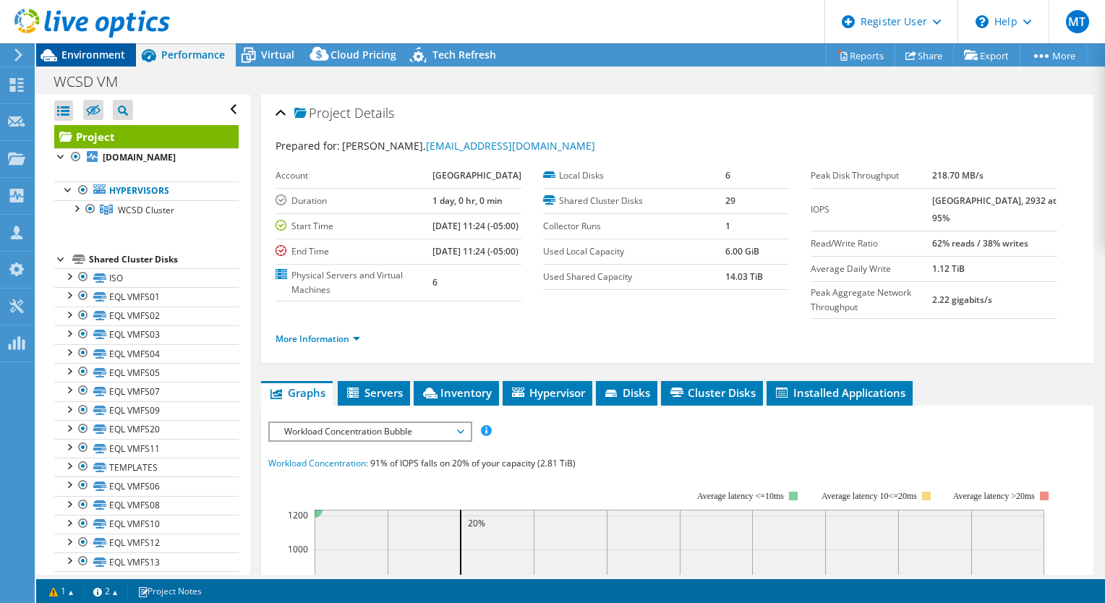
click at [117, 53] on span "Environment" at bounding box center [93, 55] width 64 height 14
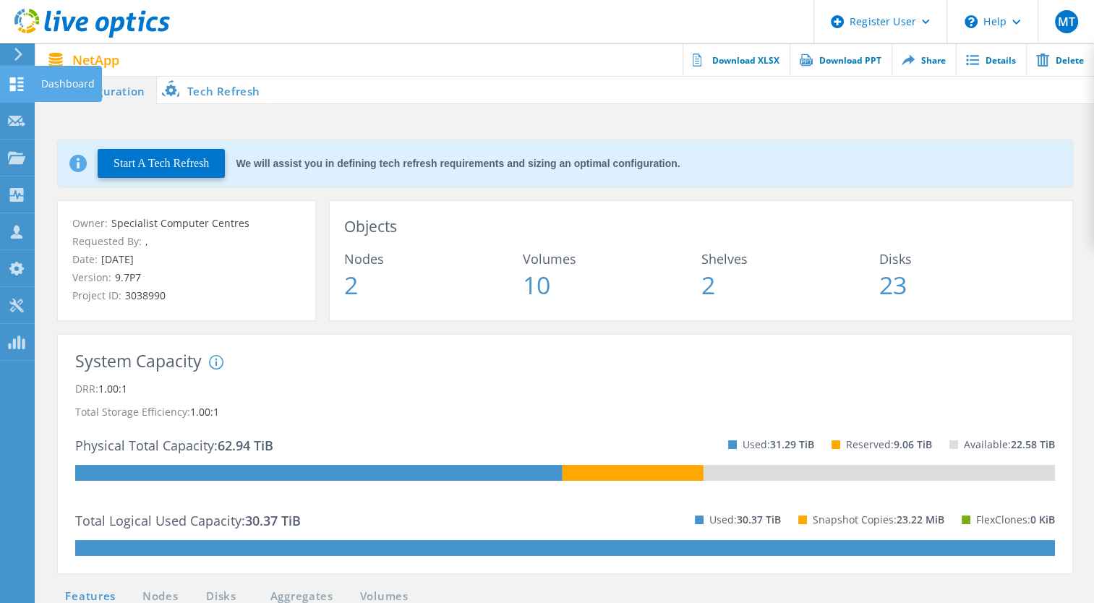
click at [22, 87] on icon at bounding box center [16, 84] width 17 height 14
click at [222, 86] on li "Tech Refresh" at bounding box center [214, 89] width 114 height 29
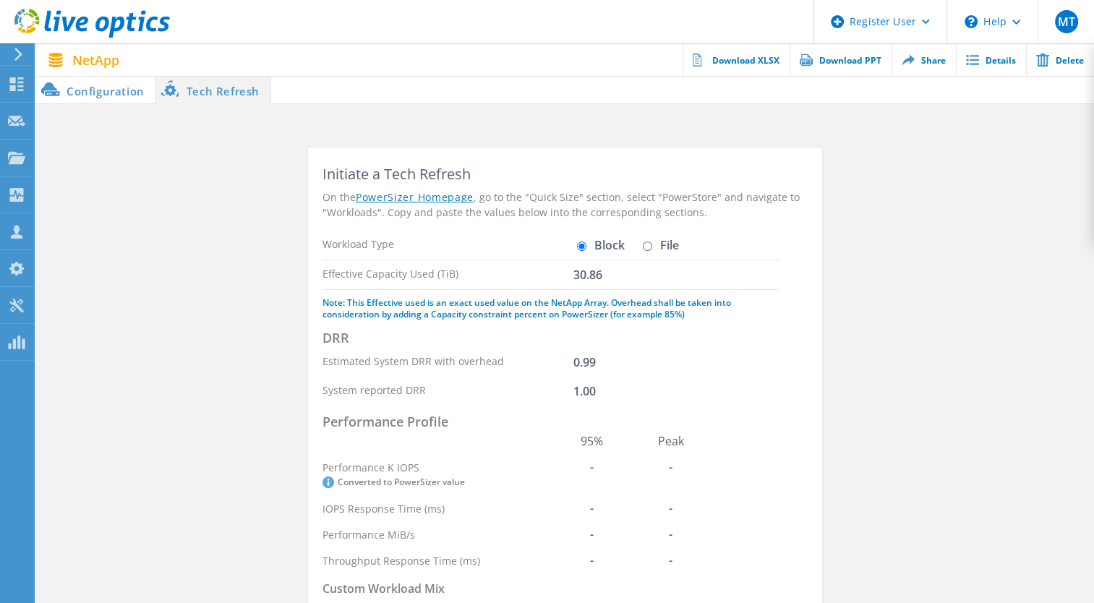
click at [119, 86] on li "Configuration" at bounding box center [95, 89] width 119 height 29
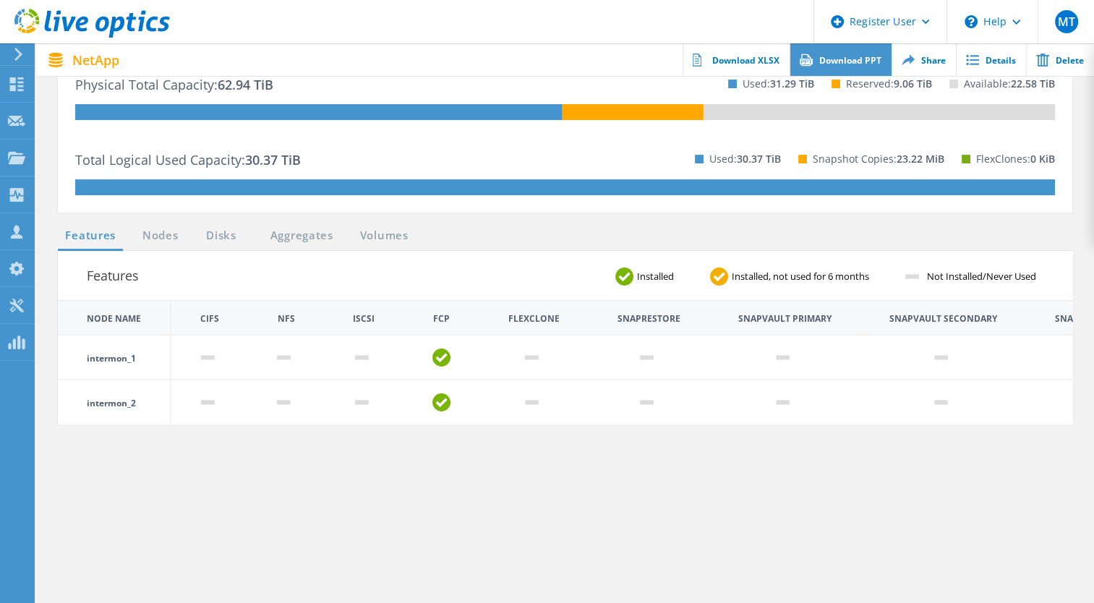
click at [862, 62] on link "Download PPT" at bounding box center [841, 59] width 102 height 33
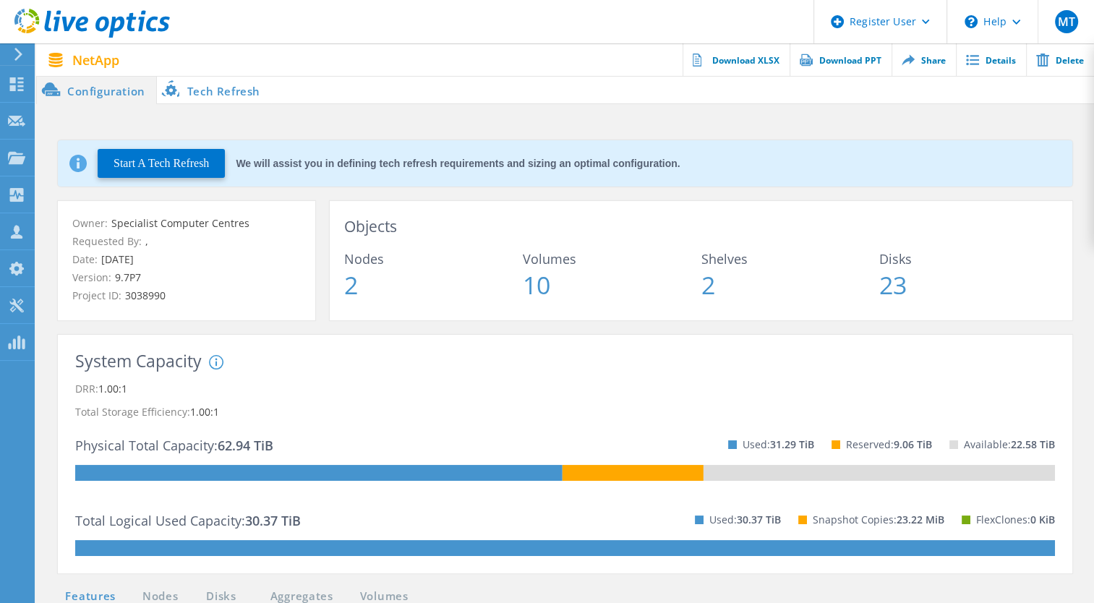
click at [895, 281] on span "23" at bounding box center [968, 285] width 179 height 25
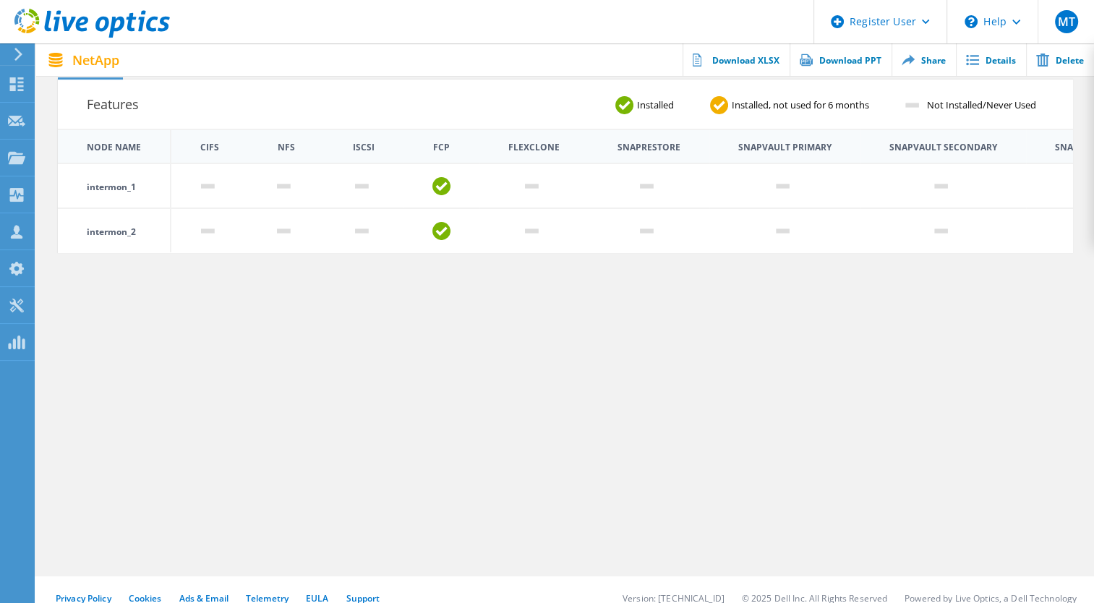
scroll to position [549, 0]
